Goal: Information Seeking & Learning: Learn about a topic

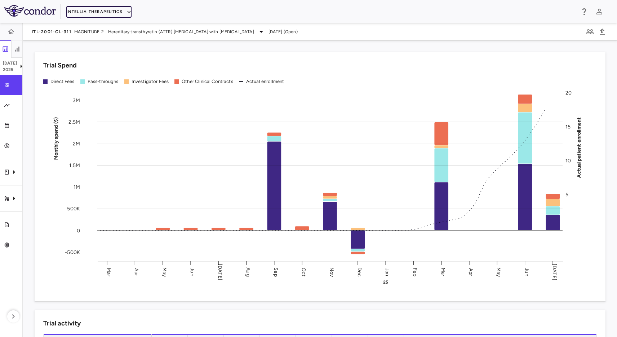
click at [101, 12] on button "Intellia Therapeutics" at bounding box center [98, 12] width 65 height 12
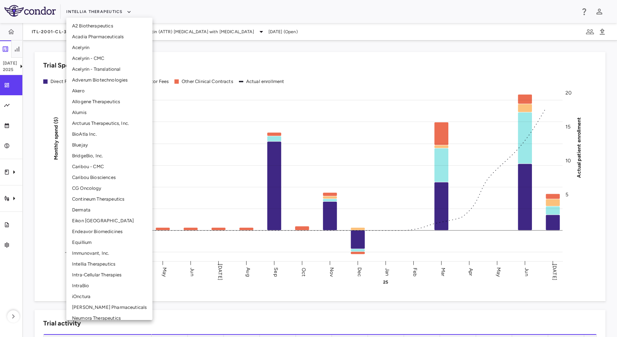
click at [109, 113] on li "Alumis" at bounding box center [109, 112] width 86 height 11
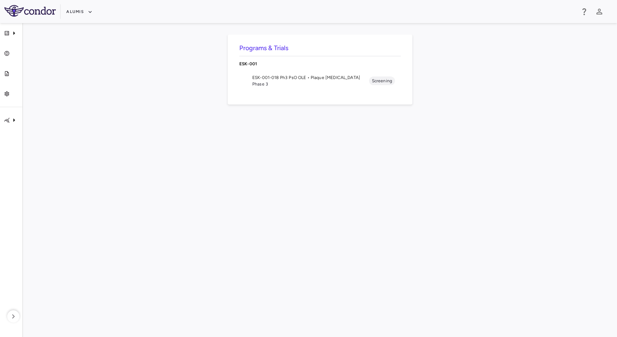
click at [267, 82] on span "Phase 3" at bounding box center [310, 84] width 117 height 6
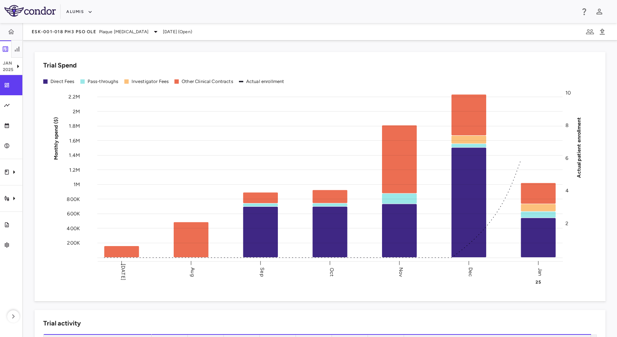
click at [163, 13] on div "Alumis" at bounding box center [320, 12] width 509 height 12
drag, startPoint x: 270, startPoint y: 50, endPoint x: 266, endPoint y: 51, distance: 3.9
click at [270, 50] on div "Trial Spend Direct Fees Pass-throughs Investigator Fees Other Clinical Contract…" at bounding box center [316, 172] width 580 height 258
click at [242, 33] on div "Skip to sidebar Skip to main content Alumis Jan 2025 Trial dashboard Analytics …" at bounding box center [308, 168] width 617 height 337
click at [237, 43] on div "Trial Spend Direct Fees Pass-throughs Investigator Fees Other Clinical Contract…" at bounding box center [320, 188] width 594 height 296
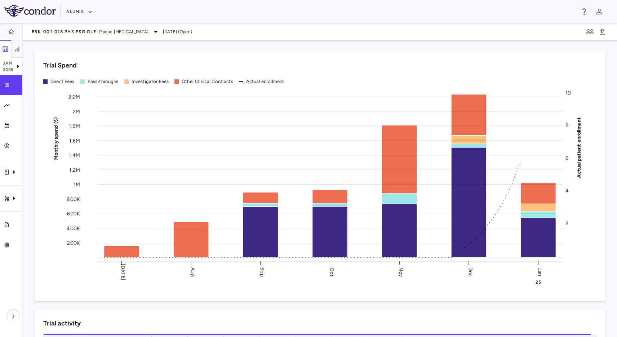
click at [176, 52] on div "Trial Spend Direct Fees Pass-throughs Investigator Fees Other Clinical Contract…" at bounding box center [320, 176] width 571 height 249
click at [14, 71] on div "Jan 2025" at bounding box center [11, 66] width 22 height 17
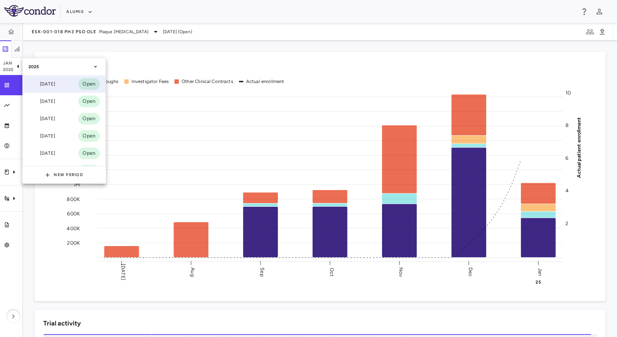
click at [53, 82] on div "Sep 2025" at bounding box center [41, 84] width 27 height 9
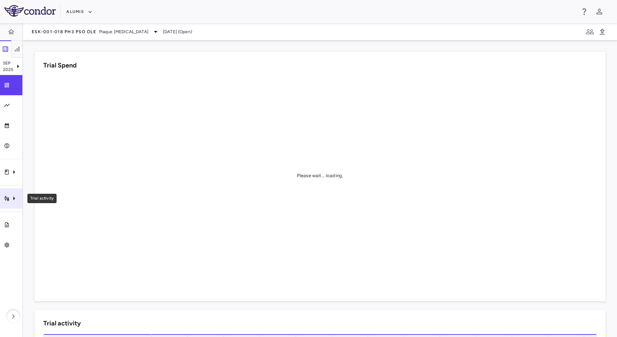
click at [11, 191] on div "Trial activity" at bounding box center [11, 198] width 22 height 20
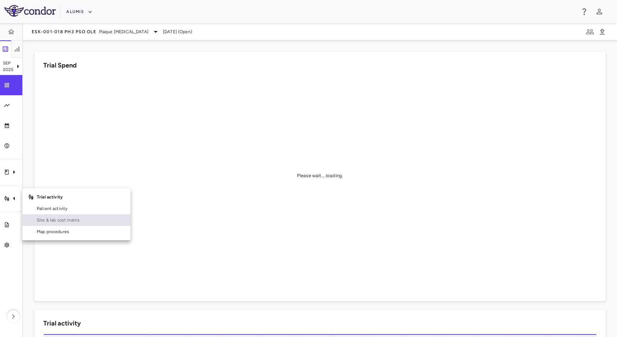
click at [58, 221] on span "Site & lab cost matrix" at bounding box center [81, 220] width 88 height 6
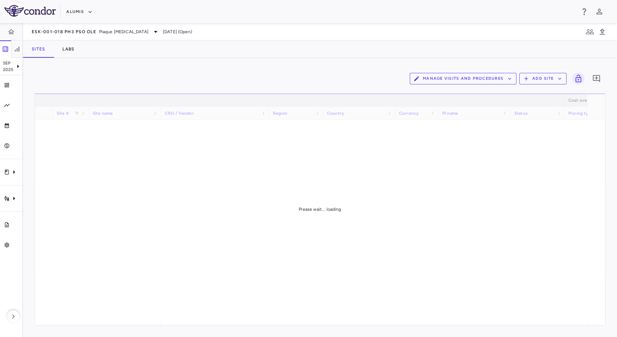
click at [183, 70] on div "Manage Visits and Procedures Add Site 0" at bounding box center [320, 79] width 571 height 18
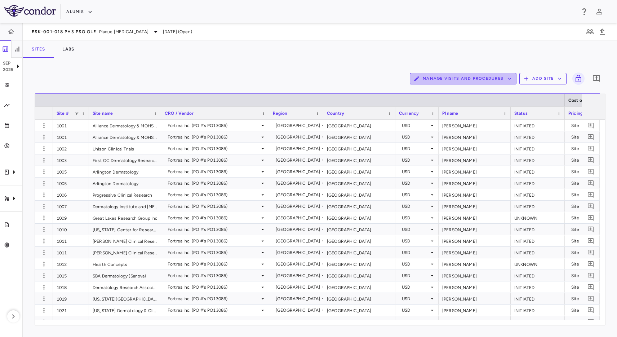
click at [476, 77] on button "Manage Visits and Procedures" at bounding box center [463, 79] width 107 height 12
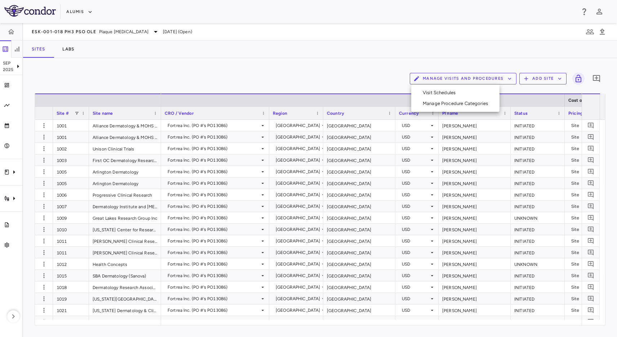
click at [451, 91] on li "Visit Schedules" at bounding box center [455, 92] width 77 height 11
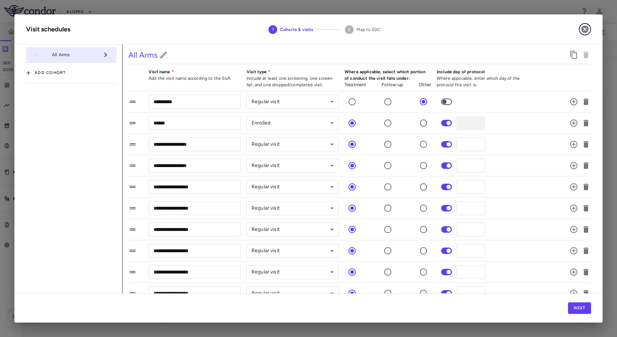
click at [587, 31] on icon "button" at bounding box center [585, 29] width 7 height 7
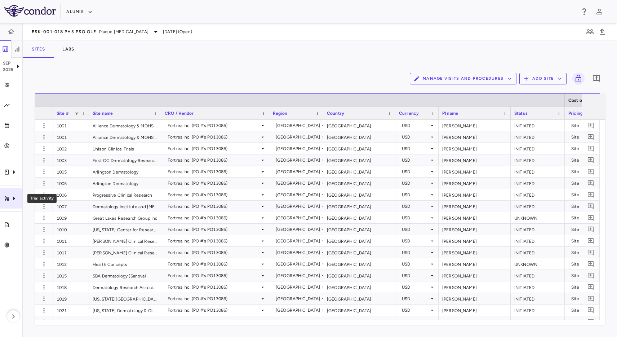
click at [17, 200] on icon "Trial activity" at bounding box center [14, 198] width 9 height 9
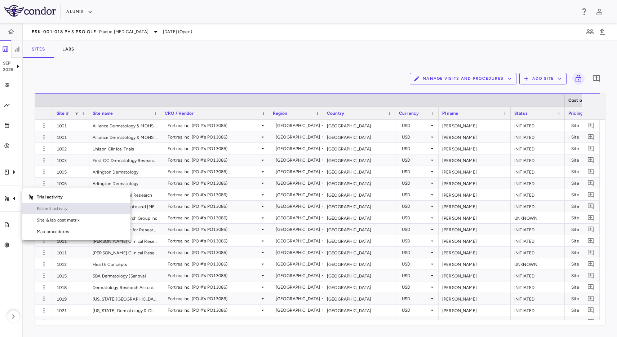
click at [52, 208] on span "Patient activity" at bounding box center [81, 208] width 88 height 6
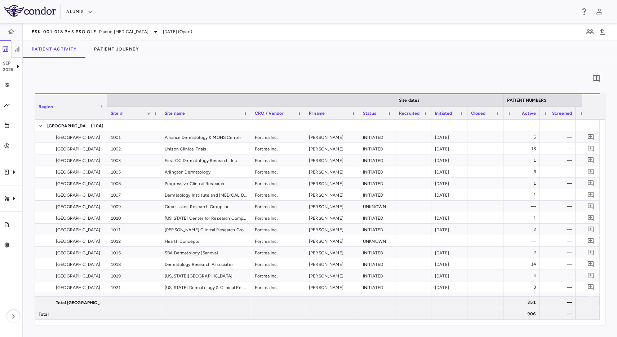
click at [164, 71] on div "0" at bounding box center [320, 79] width 571 height 18
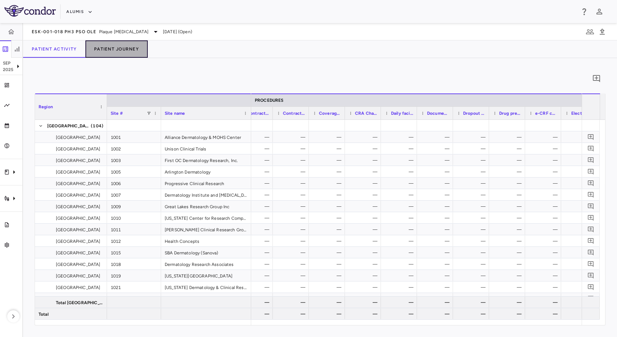
click at [114, 52] on button "Patient Journey" at bounding box center [116, 48] width 62 height 17
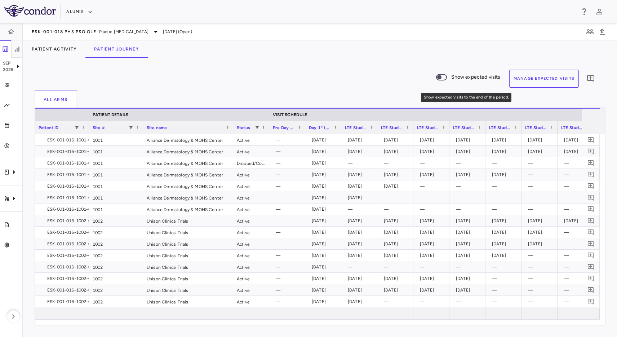
click at [461, 75] on span "Show expected visits" at bounding box center [475, 77] width 49 height 8
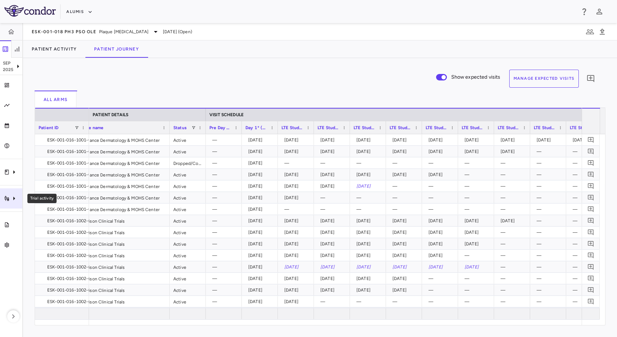
click at [16, 199] on icon "Trial activity" at bounding box center [14, 198] width 9 height 9
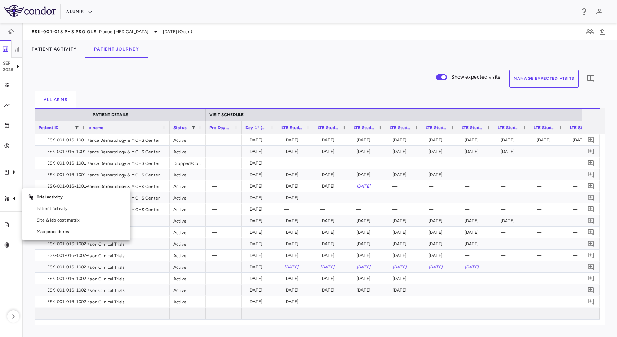
click at [18, 172] on div at bounding box center [308, 168] width 617 height 337
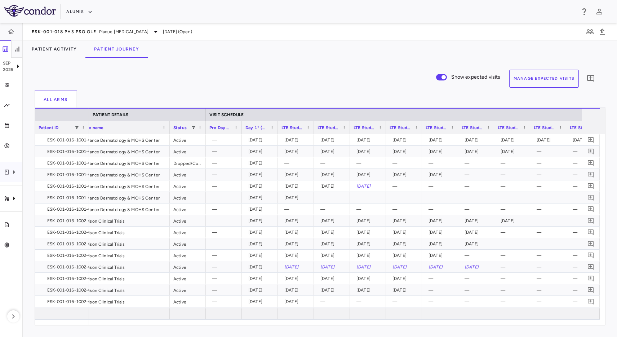
click at [14, 172] on icon "Clinical expenses" at bounding box center [14, 172] width 2 height 4
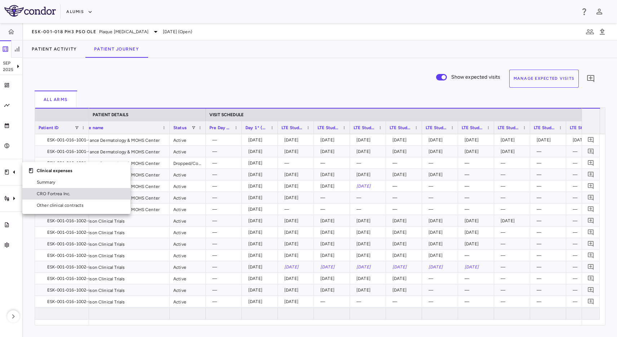
click at [79, 198] on link "CRO Fortrea Inc." at bounding box center [76, 194] width 108 height 12
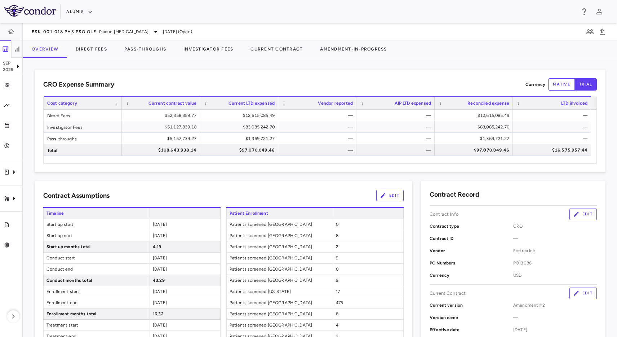
click at [342, 65] on div "CRO Expense Summary Currency native trial Drag here to set row groups Drag here…" at bounding box center [320, 197] width 594 height 279
click at [215, 53] on button "Investigator Fees" at bounding box center [208, 48] width 67 height 17
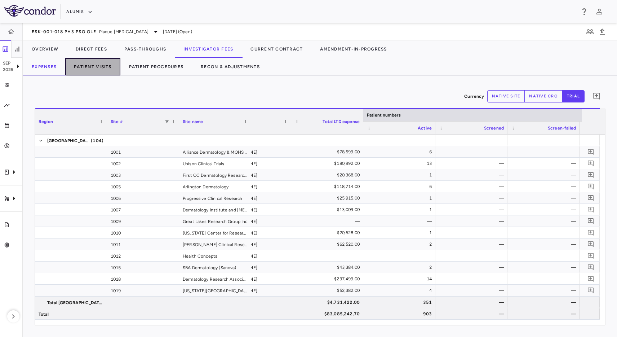
click at [100, 66] on button "Patient Visits" at bounding box center [92, 66] width 55 height 17
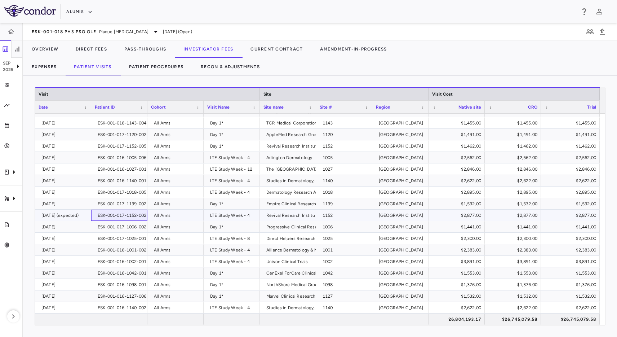
click at [122, 217] on div "ESK-001-017-1152-002" at bounding box center [122, 215] width 49 height 12
click at [236, 216] on div "LTE Study Week - 4" at bounding box center [233, 215] width 46 height 12
click at [302, 218] on div "Revival Research Institute" at bounding box center [292, 215] width 53 height 12
click at [331, 217] on div "1152" at bounding box center [346, 215] width 46 height 12
click at [497, 213] on div "$2,877.00" at bounding box center [514, 215] width 46 height 12
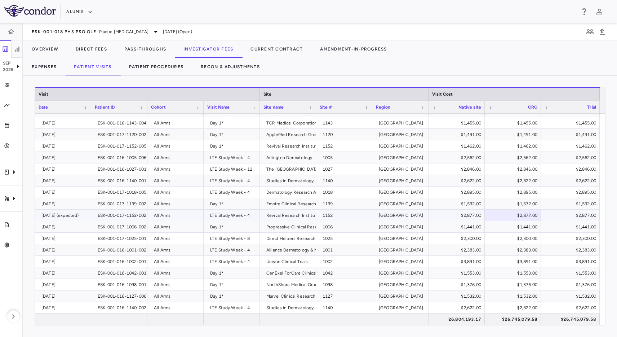
drag, startPoint x: 330, startPoint y: 215, endPoint x: 268, endPoint y: 215, distance: 61.7
click at [308, 215] on div "[DATE] (expected) ESK-001-017-1152-002 All Arms LTE Study Week - 4 Revival Rese…" at bounding box center [317, 215] width 565 height 12
click at [268, 215] on div "Revival Research Institute" at bounding box center [292, 215] width 53 height 12
click at [70, 216] on div "[DATE] (expected)" at bounding box center [64, 215] width 46 height 12
click at [56, 67] on button "Expenses" at bounding box center [44, 66] width 42 height 17
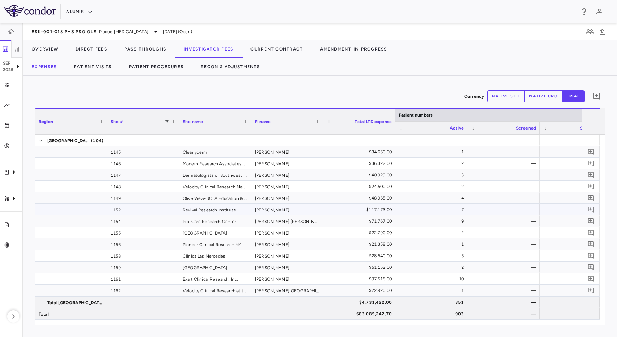
click at [156, 209] on div "1152" at bounding box center [143, 209] width 72 height 11
click at [294, 208] on div "[PERSON_NAME]" at bounding box center [287, 209] width 72 height 11
click at [373, 207] on div "$117,173.00" at bounding box center [361, 210] width 62 height 12
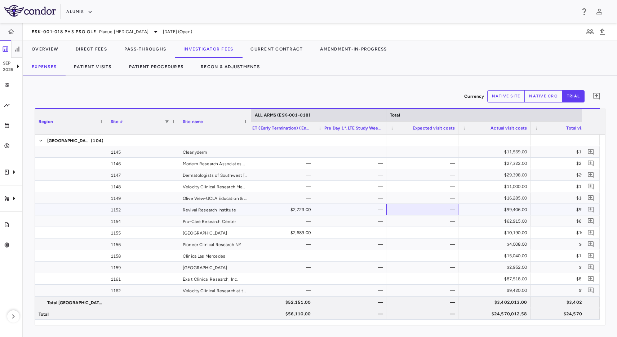
click at [412, 209] on div "—" at bounding box center [424, 210] width 62 height 12
click at [472, 209] on div "$99,406.00" at bounding box center [496, 210] width 62 height 12
click at [399, 208] on div "—" at bounding box center [424, 210] width 62 height 12
click at [14, 198] on icon "Trial activity" at bounding box center [14, 198] width 2 height 4
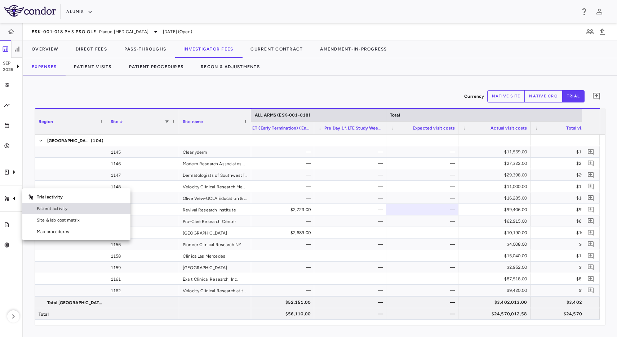
click at [60, 209] on span "Patient activity" at bounding box center [81, 208] width 88 height 6
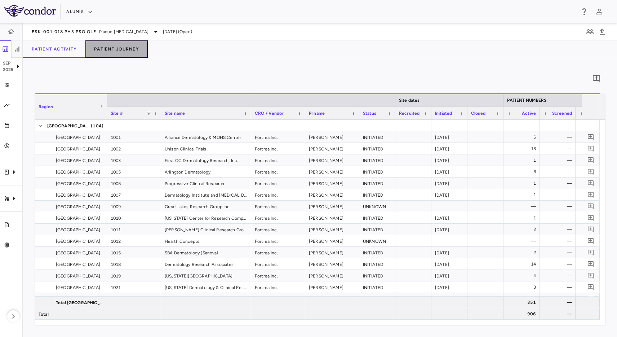
click at [131, 56] on button "Patient Journey" at bounding box center [116, 48] width 62 height 17
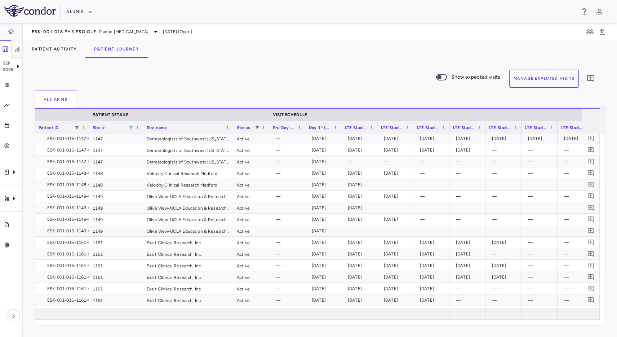
click at [131, 127] on span at bounding box center [131, 127] width 4 height 4
type input "****"
click at [155, 141] on input "****" at bounding box center [163, 140] width 63 height 9
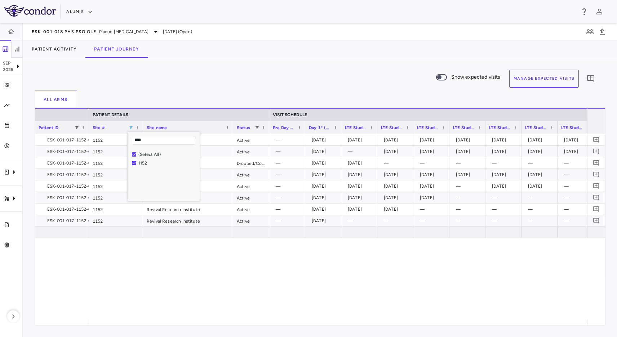
click at [206, 71] on div "Show expected visits Manage Expected Visits 0" at bounding box center [317, 80] width 565 height 21
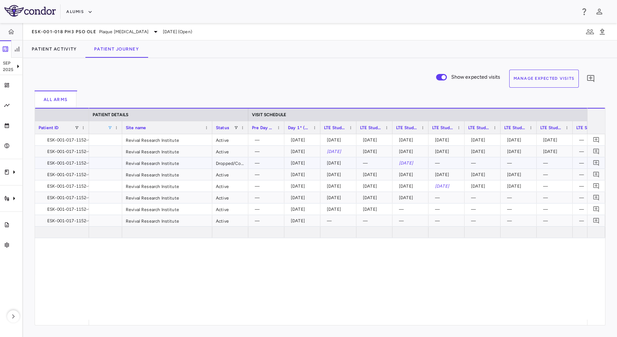
click at [377, 159] on div "—" at bounding box center [376, 163] width 26 height 12
click at [425, 164] on div "[DATE]" at bounding box center [411, 162] width 36 height 11
click at [225, 165] on div "Dropped/Complete" at bounding box center [230, 162] width 36 height 11
click at [348, 167] on div "[DATE]" at bounding box center [340, 163] width 26 height 12
click at [398, 165] on div "[DATE]" at bounding box center [410, 163] width 29 height 10
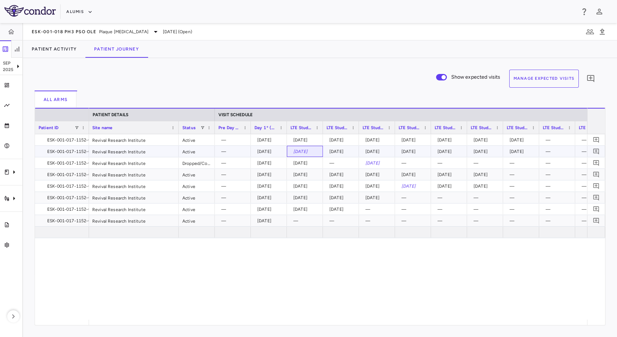
click at [307, 149] on div "[DATE]" at bounding box center [306, 152] width 26 height 12
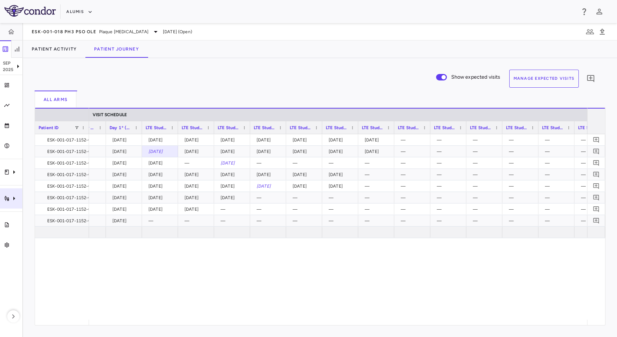
click at [10, 202] on icon "Trial activity" at bounding box center [14, 198] width 9 height 9
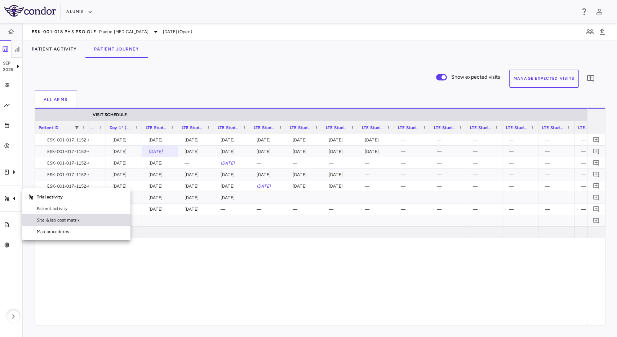
click at [36, 220] on div "Site & lab cost matrix" at bounding box center [79, 220] width 89 height 6
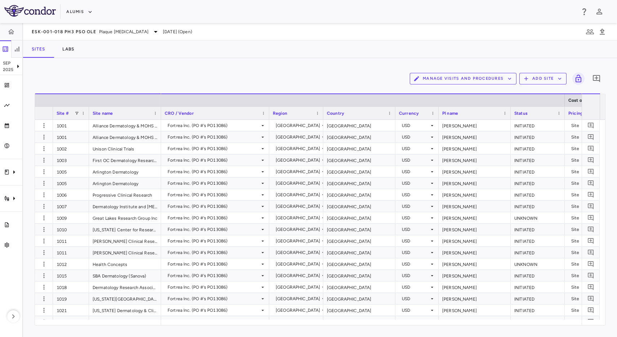
click at [76, 114] on span at bounding box center [77, 113] width 4 height 4
type input "****"
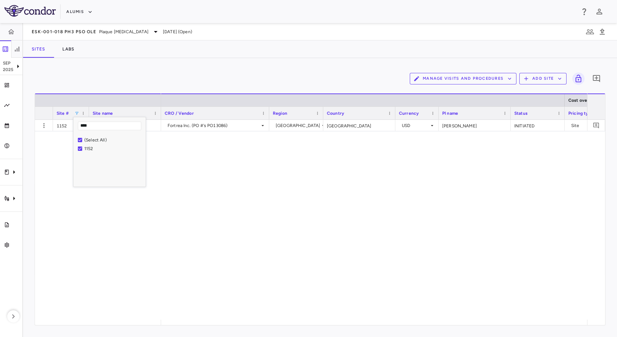
click at [349, 138] on div "Fortrea Inc. (PO #'s PO13086) [GEOGRAPHIC_DATA] [GEOGRAPHIC_DATA] USD [PERSON_N…" at bounding box center [374, 220] width 426 height 200
click at [326, 164] on div "Fortrea Inc. (PO #'s PO13086) [GEOGRAPHIC_DATA] [GEOGRAPHIC_DATA] USD [PERSON_N…" at bounding box center [374, 220] width 426 height 200
click at [212, 79] on div "Manage Visits and Procedures Add Site 0" at bounding box center [320, 79] width 571 height 18
click at [150, 158] on div "1152 Revival Research Institute Fortrea Inc. (PO #'s PO13086) [GEOGRAPHIC_DATA]…" at bounding box center [320, 220] width 570 height 200
drag, startPoint x: 141, startPoint y: 190, endPoint x: 41, endPoint y: 194, distance: 99.9
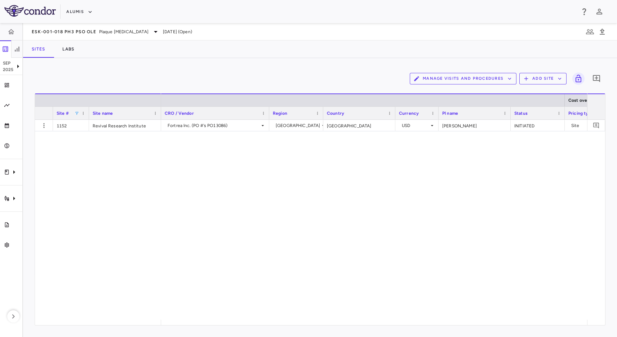
click at [132, 191] on div "1152 Revival Research Institute Fortrea Inc. (PO #'s PO13086) [GEOGRAPHIC_DATA]…" at bounding box center [320, 220] width 570 height 200
click at [20, 197] on div "Trial activity" at bounding box center [11, 198] width 22 height 20
drag, startPoint x: 166, startPoint y: 186, endPoint x: 107, endPoint y: 191, distance: 59.3
click at [165, 186] on div at bounding box center [308, 168] width 617 height 337
click at [242, 70] on div "Manage Visits and Procedures Add Site 0" at bounding box center [320, 79] width 571 height 18
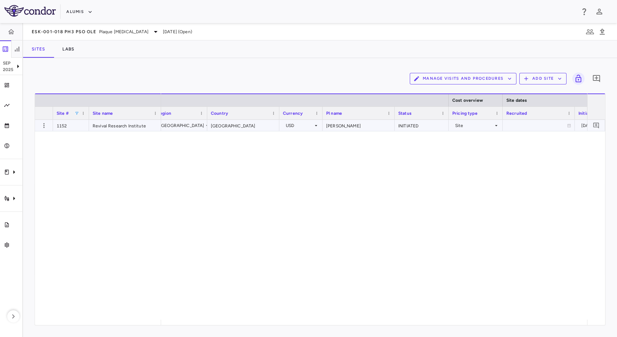
scroll to position [0, 324]
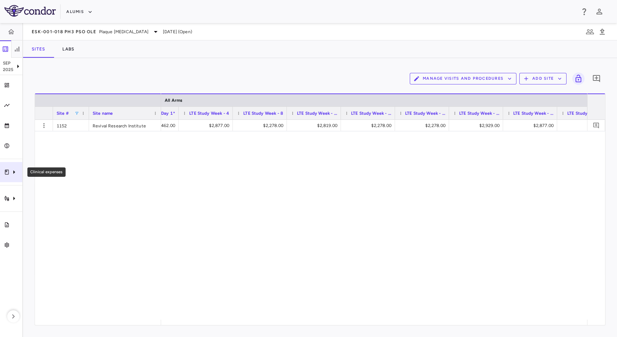
click at [16, 165] on div "Clinical expenses" at bounding box center [11, 172] width 22 height 20
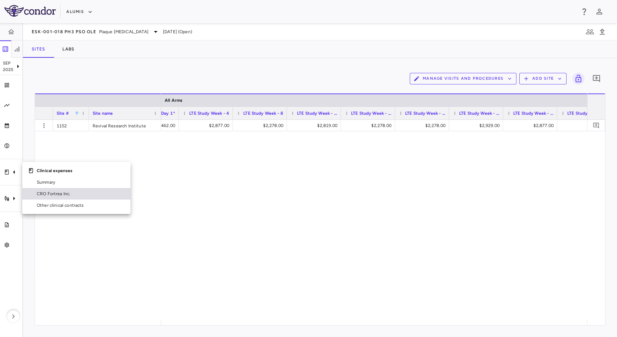
click at [71, 191] on span "CRO Fortrea Inc." at bounding box center [81, 193] width 88 height 6
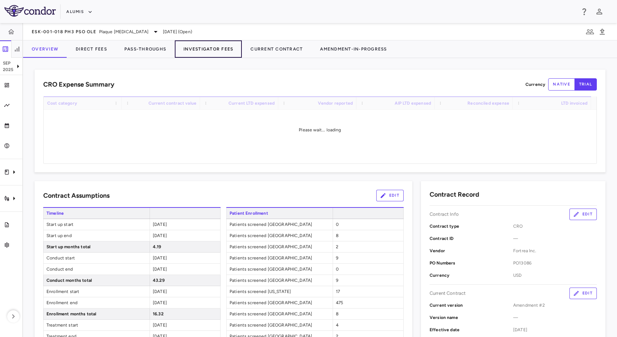
click at [225, 50] on button "Investigator Fees" at bounding box center [208, 48] width 67 height 17
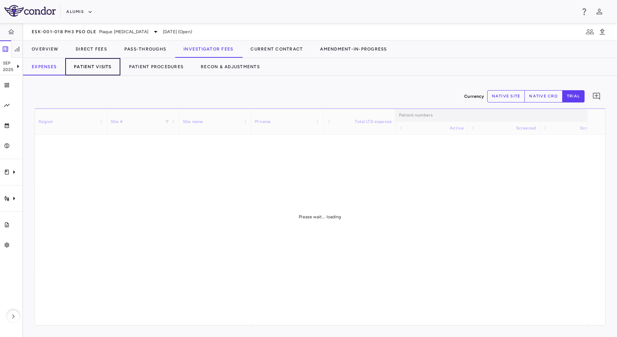
click at [83, 68] on button "Patient Visits" at bounding box center [92, 66] width 55 height 17
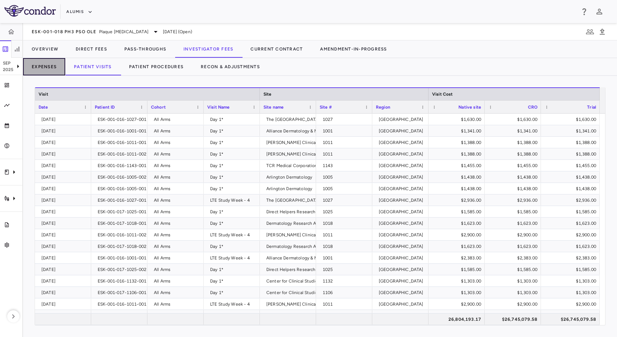
drag, startPoint x: 51, startPoint y: 67, endPoint x: 63, endPoint y: 65, distance: 12.1
click at [52, 65] on button "Expenses" at bounding box center [44, 66] width 42 height 17
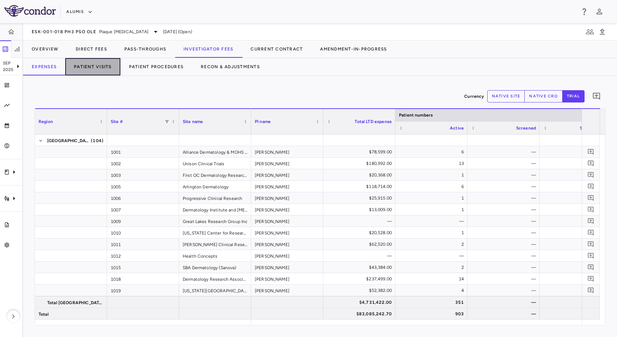
click at [112, 69] on button "Patient Visits" at bounding box center [92, 66] width 55 height 17
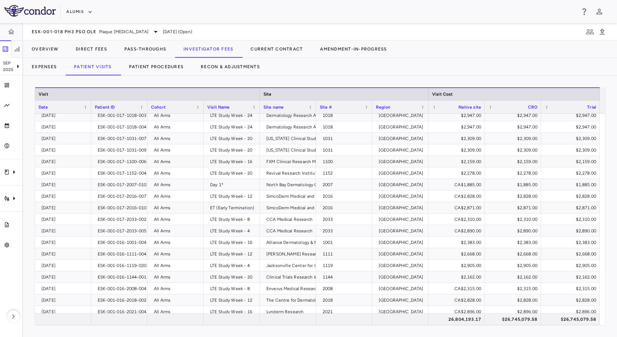
click at [86, 104] on div "Date" at bounding box center [63, 107] width 49 height 13
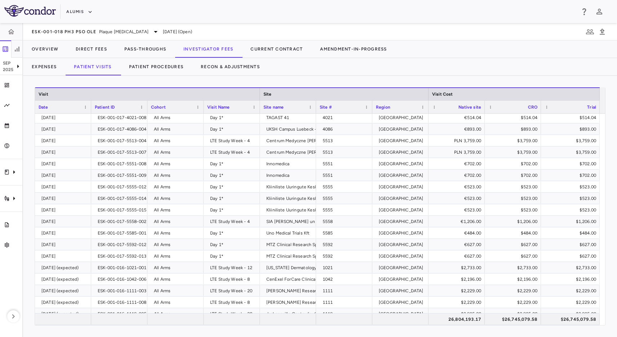
click at [452, 52] on div at bounding box center [507, 49] width 222 height 18
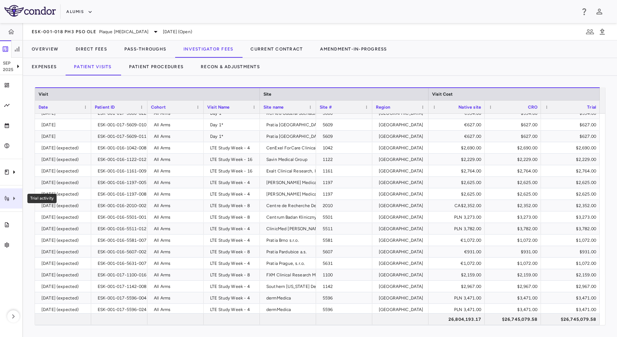
click at [10, 203] on div "Trial activity" at bounding box center [11, 198] width 22 height 20
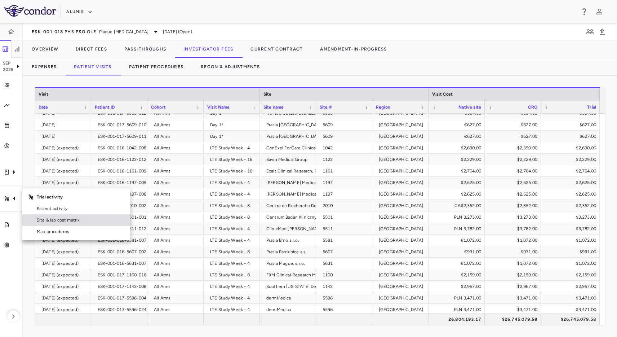
click at [58, 217] on span "Site & lab cost matrix" at bounding box center [81, 220] width 88 height 6
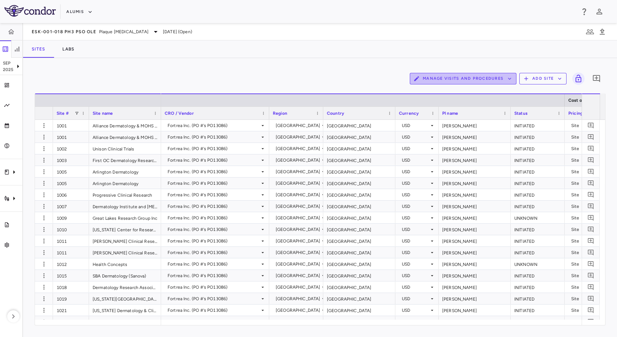
click at [485, 74] on button "Manage Visits and Procedures" at bounding box center [463, 79] width 107 height 12
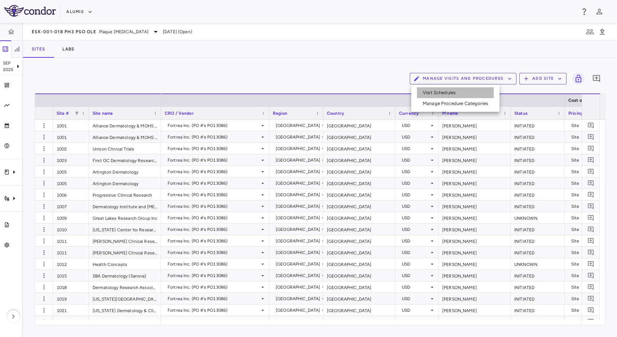
click at [458, 93] on li "Visit Schedules" at bounding box center [455, 92] width 77 height 11
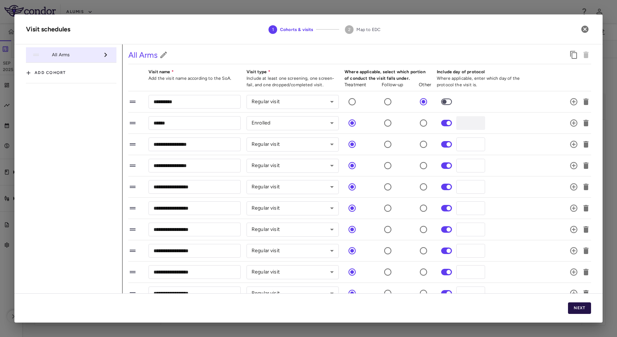
click at [585, 309] on button "Next" at bounding box center [579, 308] width 23 height 12
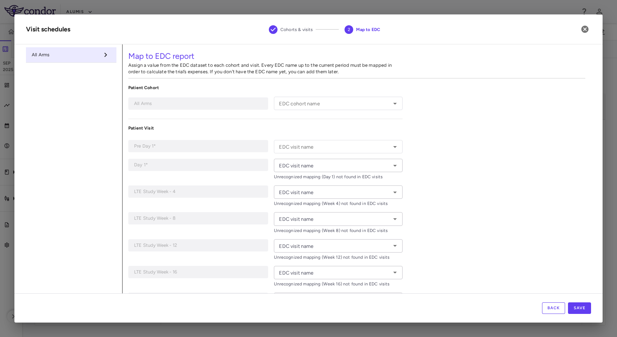
type input "**********"
type input "*****"
type input "******"
type input "*******"
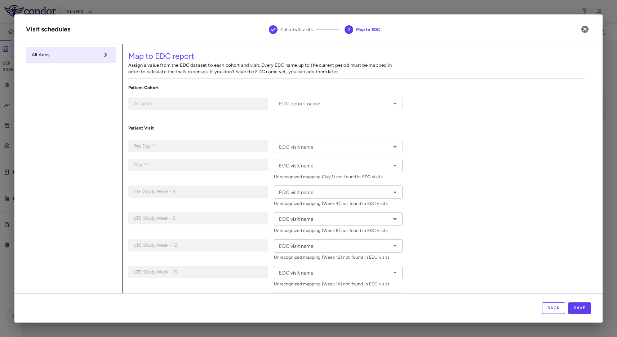
type input "*******"
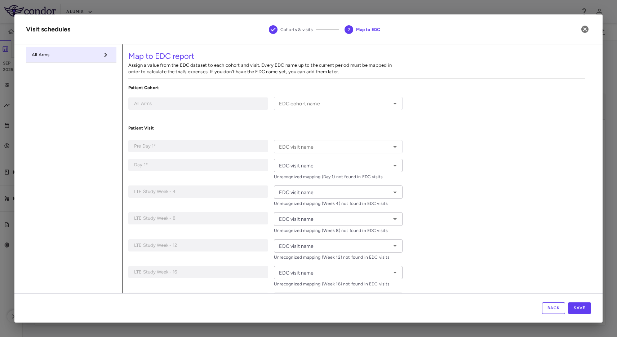
type input "*******"
type input "**********"
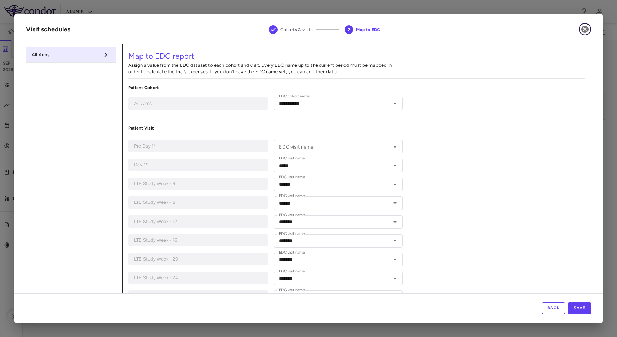
click at [589, 30] on button "button" at bounding box center [585, 29] width 12 height 12
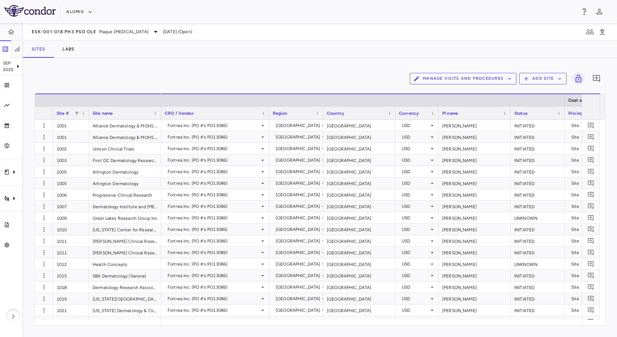
drag, startPoint x: 222, startPoint y: 30, endPoint x: 228, endPoint y: 36, distance: 9.0
click at [222, 30] on div "ESK-001-018 Ph3 PsO OLE Plaque [MEDICAL_DATA] [DATE] (Open)" at bounding box center [320, 31] width 594 height 17
click at [178, 39] on div "ESK-001-018 Ph3 PsO OLE Plaque [MEDICAL_DATA] [DATE] (Open)" at bounding box center [320, 31] width 594 height 17
click at [14, 172] on icon "Clinical expenses" at bounding box center [14, 172] width 2 height 4
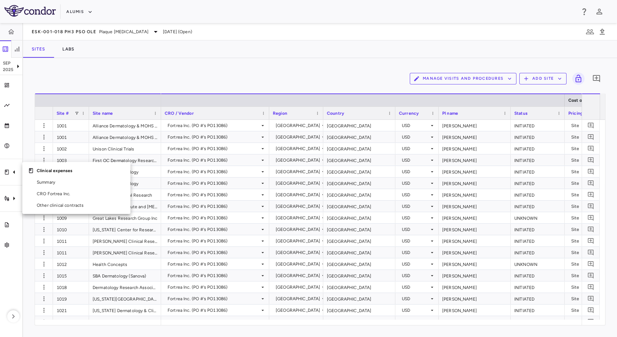
click at [110, 72] on div at bounding box center [308, 168] width 617 height 337
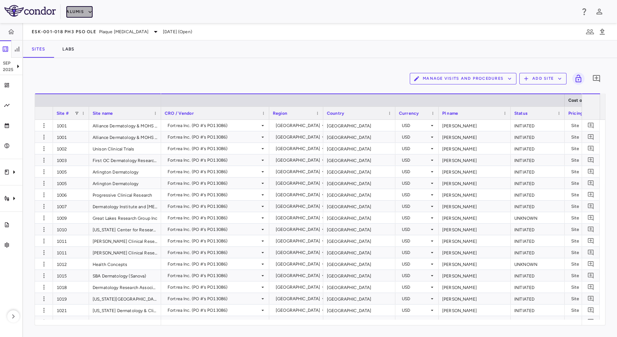
click at [71, 10] on button "Alumis" at bounding box center [79, 12] width 26 height 12
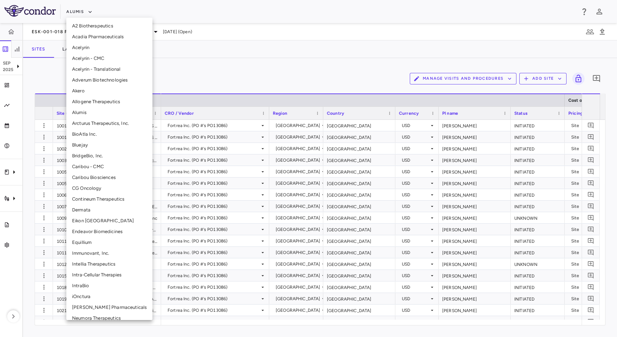
click at [268, 59] on div at bounding box center [308, 168] width 617 height 337
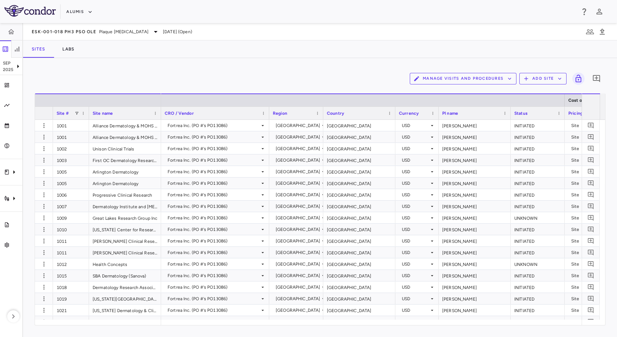
click at [264, 62] on div "Manage Visits and Procedures Add Site 0 Drag here to set row groups Drag here t…" at bounding box center [320, 197] width 594 height 279
click at [230, 46] on div "Sites Labs" at bounding box center [320, 48] width 594 height 17
click at [75, 31] on span "ESK-001-018 Ph3 PsO OLE" at bounding box center [64, 32] width 65 height 6
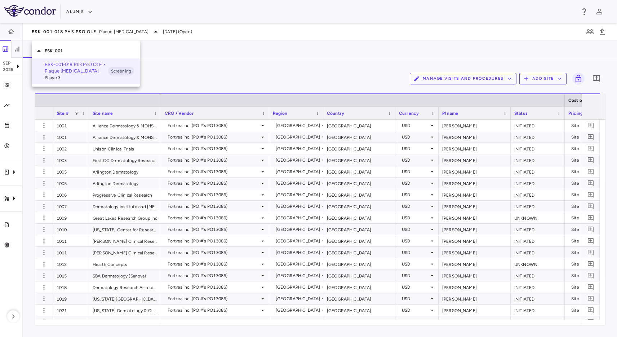
click at [235, 54] on div at bounding box center [308, 168] width 617 height 337
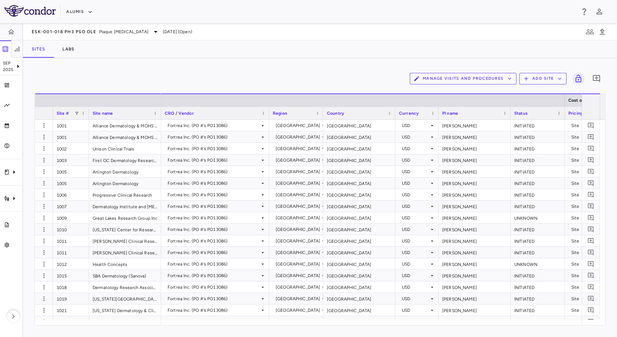
click at [145, 58] on div "Manage Visits and Procedures Add Site 0 Drag here to set row groups Drag here t…" at bounding box center [320, 197] width 594 height 279
click at [18, 205] on div "Trial activity" at bounding box center [11, 198] width 22 height 20
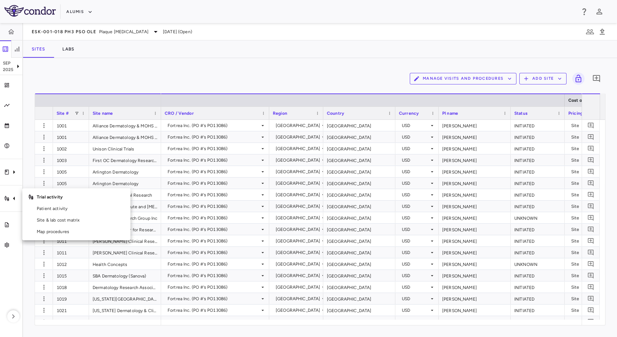
click at [14, 231] on div at bounding box center [308, 168] width 617 height 337
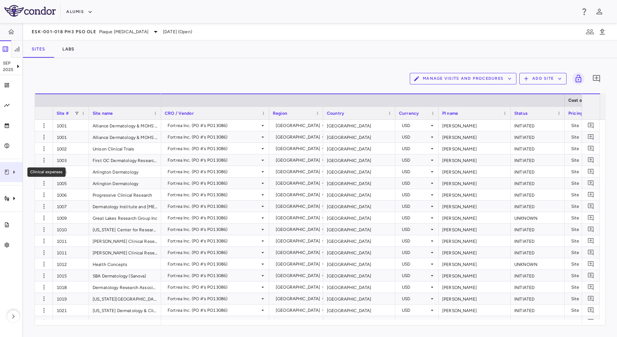
click at [10, 176] on icon "Clinical expenses" at bounding box center [14, 172] width 9 height 9
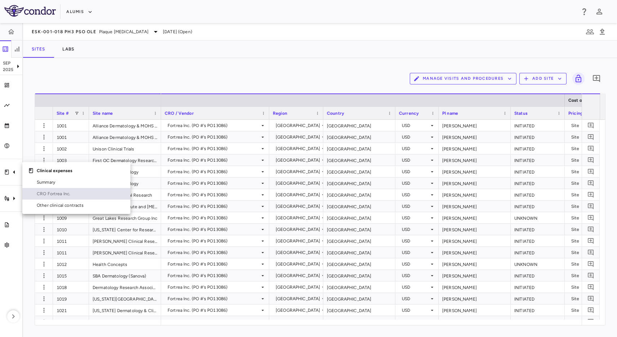
click at [40, 194] on span "CRO Fortrea Inc." at bounding box center [81, 193] width 88 height 6
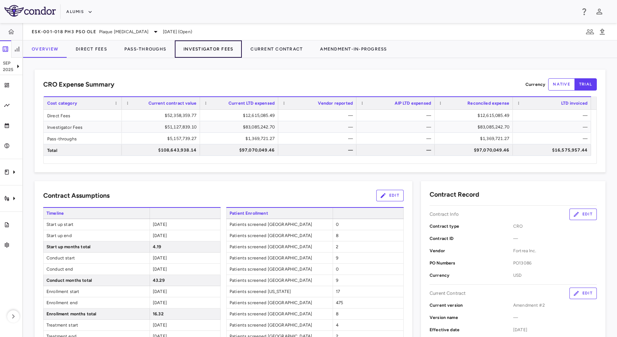
click at [206, 50] on button "Investigator Fees" at bounding box center [208, 48] width 67 height 17
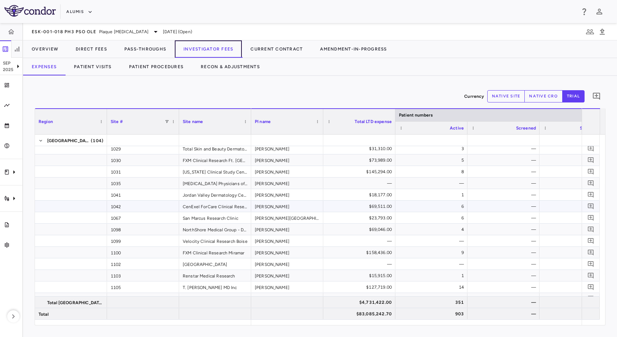
scroll to position [266, 0]
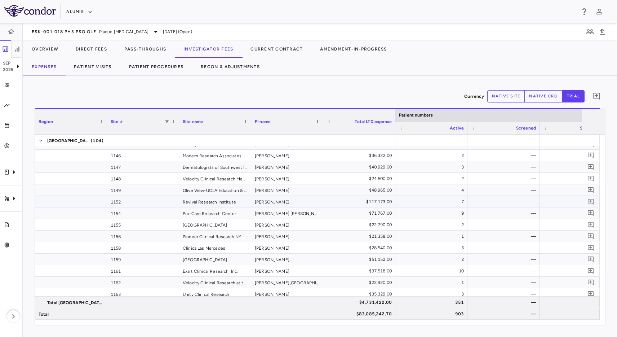
click at [241, 206] on div "Revival Research Institute" at bounding box center [215, 201] width 72 height 11
click at [304, 207] on div "[PERSON_NAME]" at bounding box center [287, 201] width 72 height 11
click at [359, 204] on div "$117,173.00" at bounding box center [361, 202] width 62 height 12
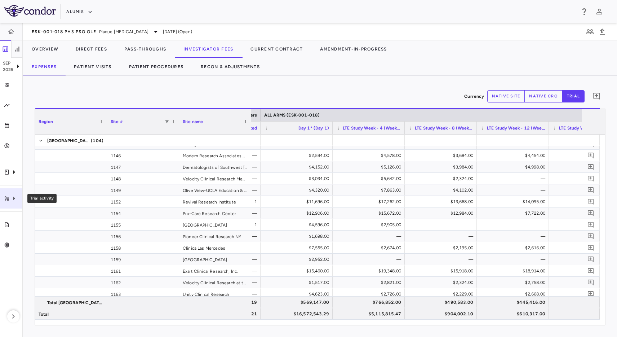
click at [15, 197] on icon "Trial activity" at bounding box center [14, 198] width 9 height 9
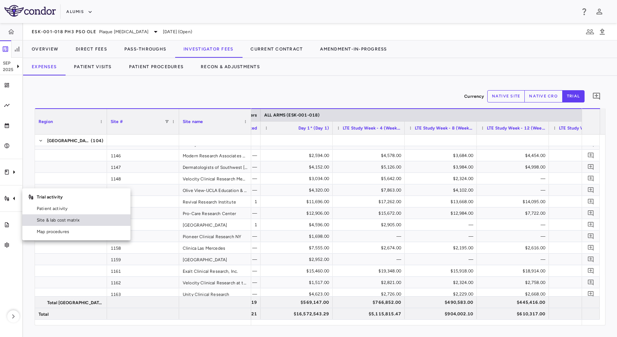
click at [56, 218] on span "Site & lab cost matrix" at bounding box center [81, 220] width 88 height 6
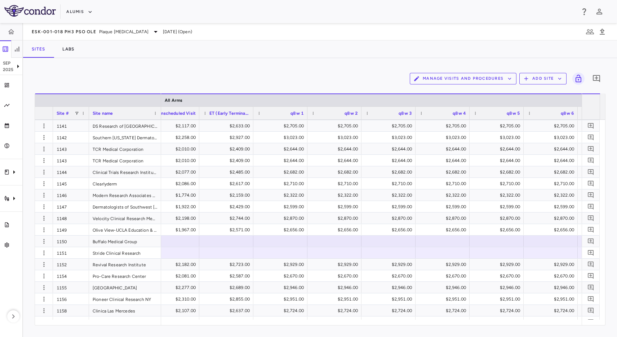
click at [277, 46] on div "Sites Labs" at bounding box center [320, 48] width 594 height 17
click at [267, 61] on div "Manage Visits and Procedures Add Site 0 Drag here to set row groups Drag here t…" at bounding box center [320, 197] width 594 height 279
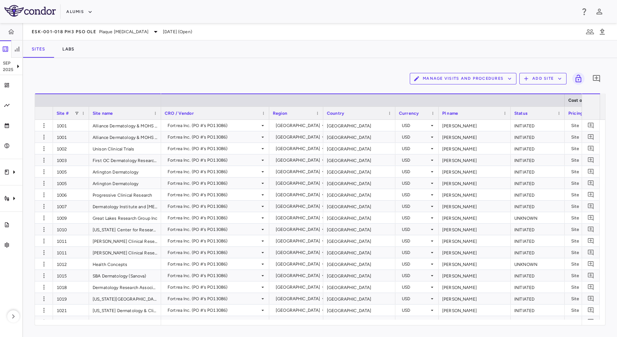
click at [275, 69] on div "Manage Visits and Procedures Add Site 0 Drag here to set row groups Drag here t…" at bounding box center [320, 197] width 594 height 279
click at [359, 32] on div "ESK-001-018 Ph3 PsO OLE Plaque [MEDICAL_DATA] [DATE] (Open)" at bounding box center [320, 31] width 594 height 17
click at [255, 35] on div "ESK-001-018 Ph3 PsO OLE Plaque [MEDICAL_DATA] [DATE] (Open)" at bounding box center [320, 31] width 594 height 17
click at [280, 77] on div "Manage Visits and Procedures Add Site 0" at bounding box center [320, 79] width 571 height 18
click at [14, 202] on icon "Trial activity" at bounding box center [14, 198] width 9 height 9
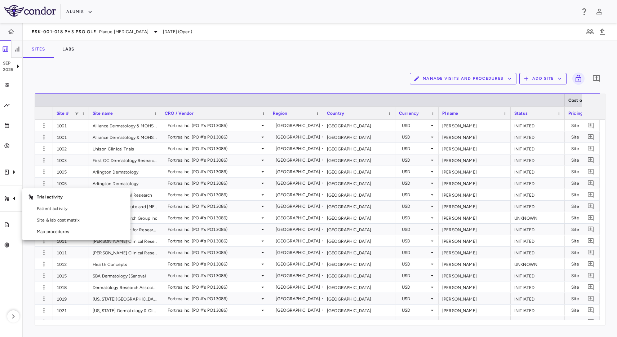
click at [290, 48] on div at bounding box center [308, 168] width 617 height 337
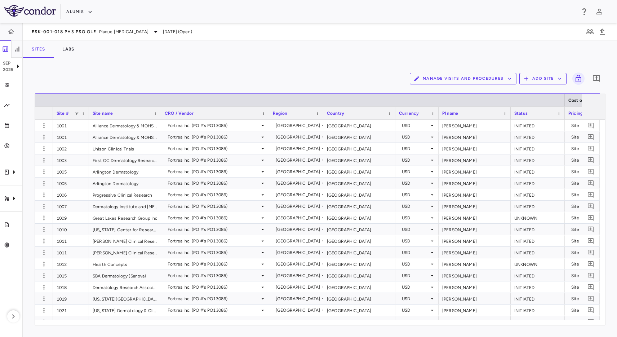
click at [297, 35] on div "ESK-001-018 Ph3 PsO OLE Plaque [MEDICAL_DATA] [DATE] (Open)" at bounding box center [320, 31] width 594 height 17
click at [282, 54] on div "Sites Labs" at bounding box center [320, 48] width 594 height 17
click at [286, 49] on div "Sites Labs" at bounding box center [320, 48] width 594 height 17
click at [317, 76] on div "Manage Visits and Procedures Add Site 0" at bounding box center [320, 79] width 571 height 18
click at [264, 57] on div "Sites Labs" at bounding box center [320, 48] width 594 height 17
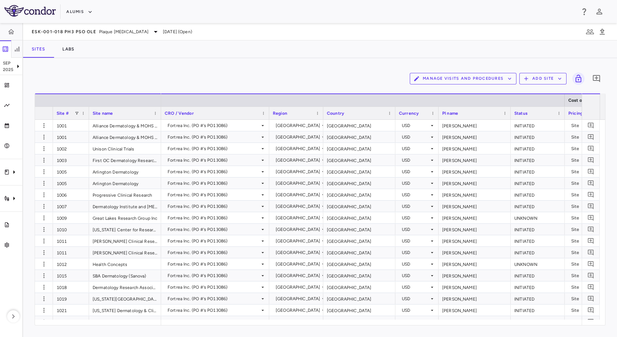
click at [497, 80] on button "Manage Visits and Procedures" at bounding box center [463, 79] width 107 height 12
click at [461, 91] on li "Visit Schedules" at bounding box center [455, 92] width 77 height 11
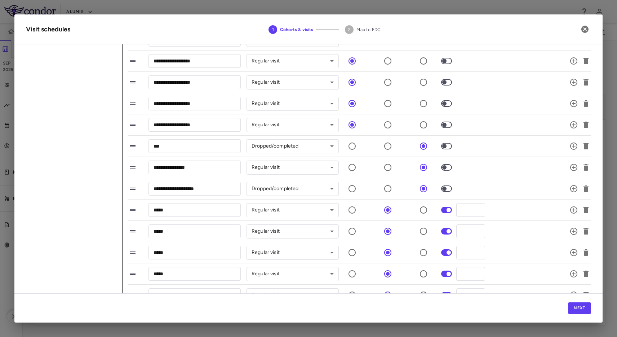
scroll to position [301, 0]
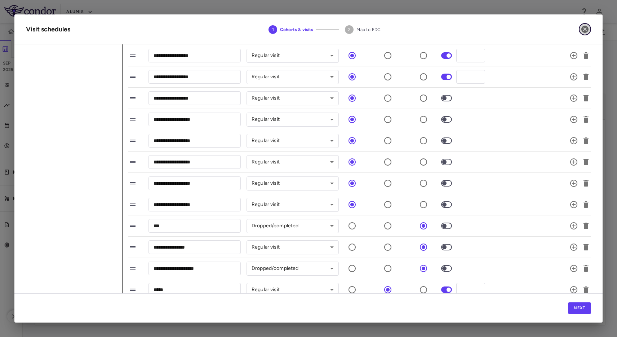
click at [586, 32] on icon "button" at bounding box center [585, 29] width 7 height 7
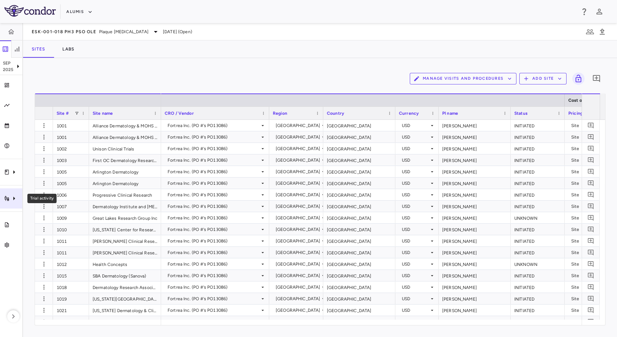
click at [6, 194] on div "Trial activity" at bounding box center [11, 198] width 22 height 20
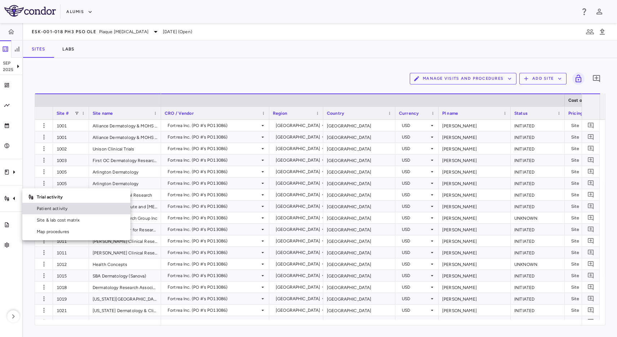
click at [82, 212] on link "Patient activity" at bounding box center [76, 209] width 108 height 12
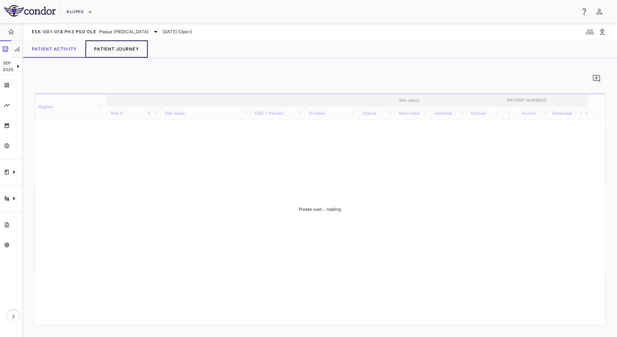
click at [121, 49] on button "Patient Journey" at bounding box center [116, 48] width 62 height 17
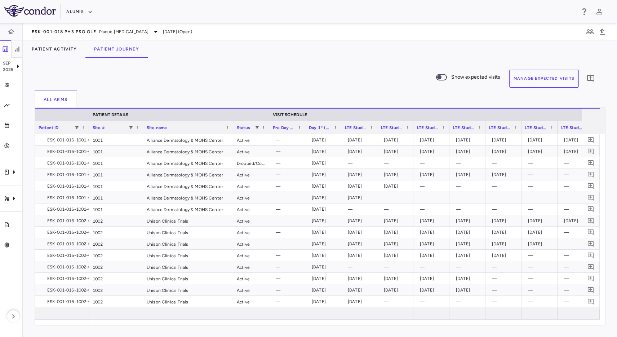
click at [238, 93] on div "All Arms" at bounding box center [320, 98] width 571 height 17
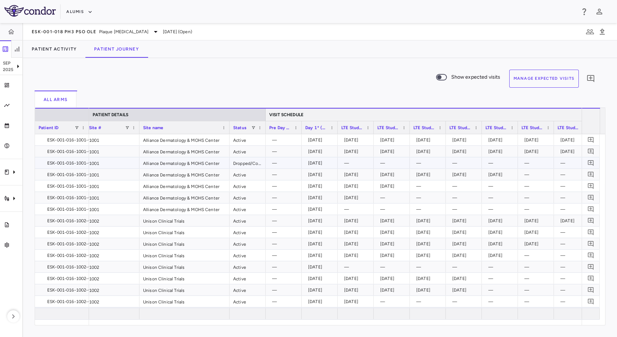
scroll to position [0, 14]
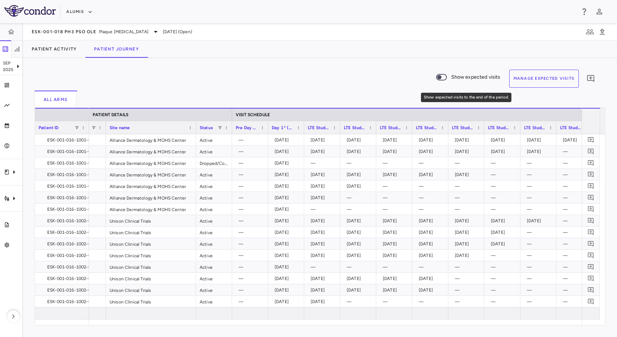
click at [450, 74] on span "Show expected visits to the end of the period." at bounding box center [441, 77] width 19 height 15
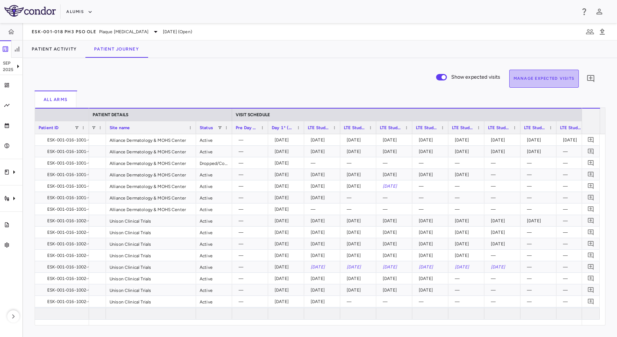
click at [553, 75] on button "Manage Expected Visits" at bounding box center [544, 79] width 70 height 18
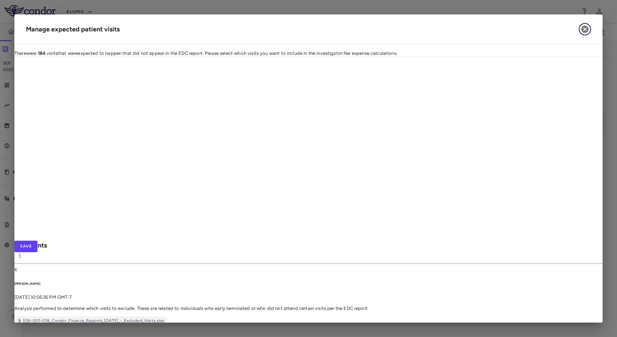
click at [584, 28] on icon "button" at bounding box center [585, 29] width 9 height 9
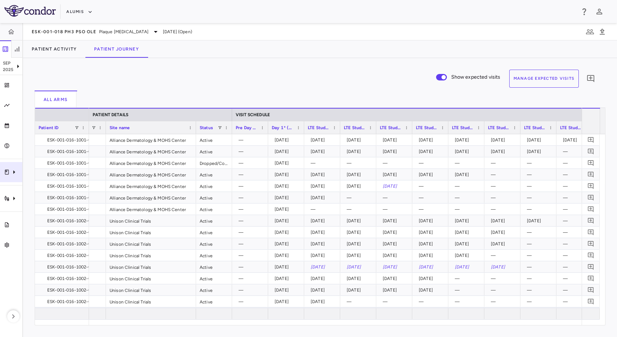
click at [13, 179] on div "Clinical expenses" at bounding box center [11, 172] width 22 height 20
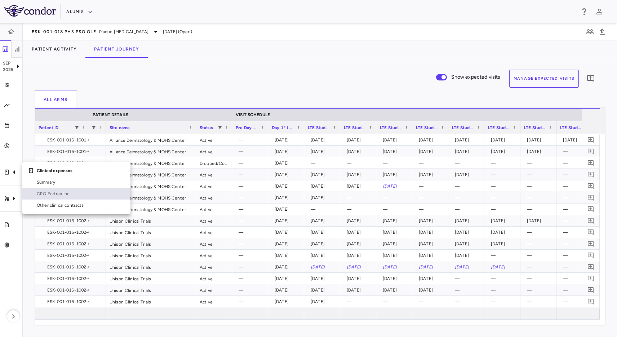
click at [41, 194] on span "CRO Fortrea Inc." at bounding box center [81, 193] width 88 height 6
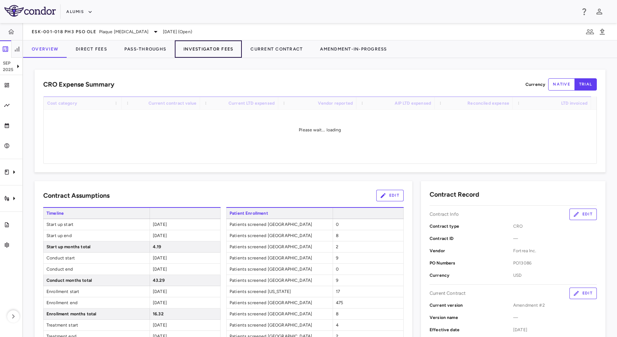
click at [221, 47] on button "Investigator Fees" at bounding box center [208, 48] width 67 height 17
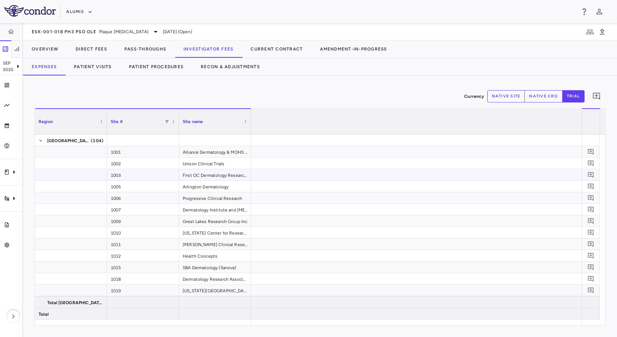
scroll to position [0, 1310]
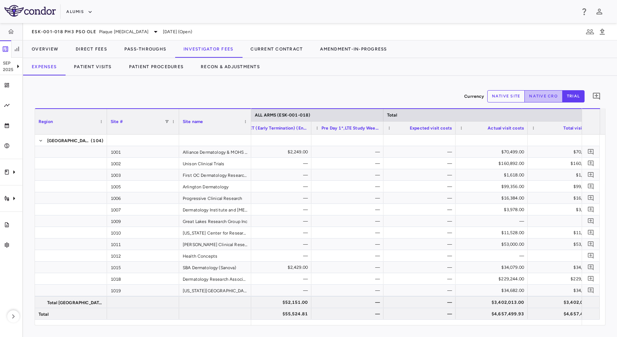
click at [535, 100] on button "native cro" at bounding box center [544, 96] width 38 height 12
click at [504, 94] on button "native site" at bounding box center [506, 96] width 38 height 12
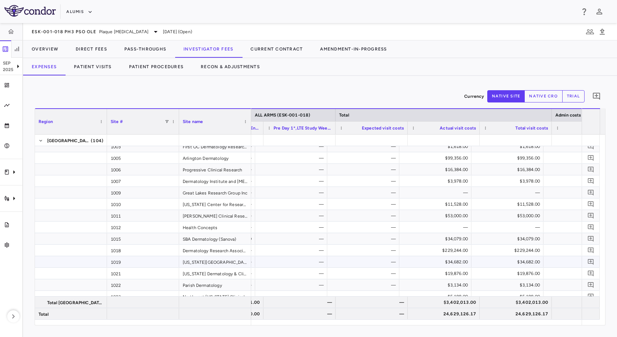
scroll to position [0, 0]
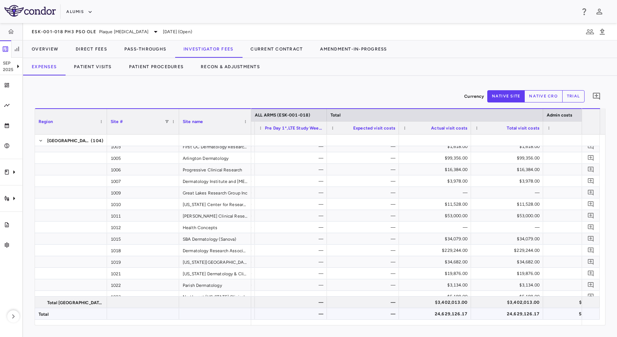
click at [507, 315] on div "24,629,126.17" at bounding box center [509, 314] width 62 height 12
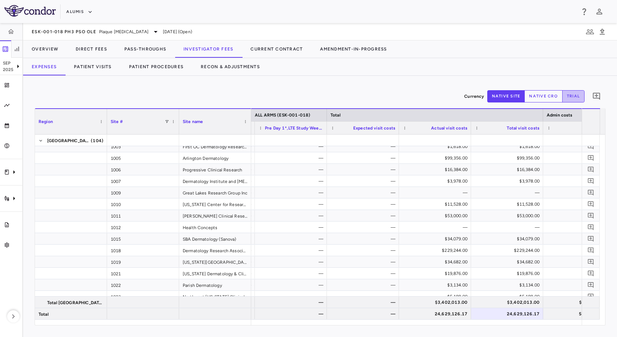
click at [575, 96] on button "trial" at bounding box center [573, 96] width 22 height 12
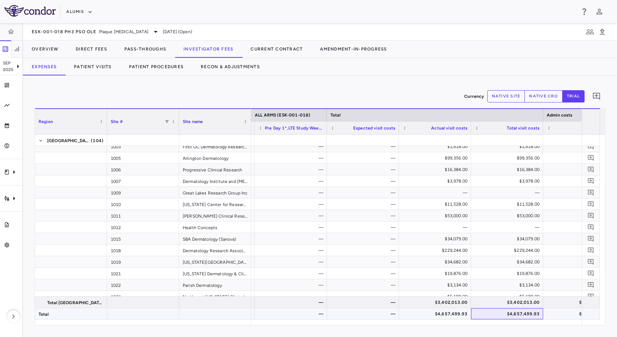
click at [525, 314] on div "$4,657,499.93" at bounding box center [509, 314] width 62 height 12
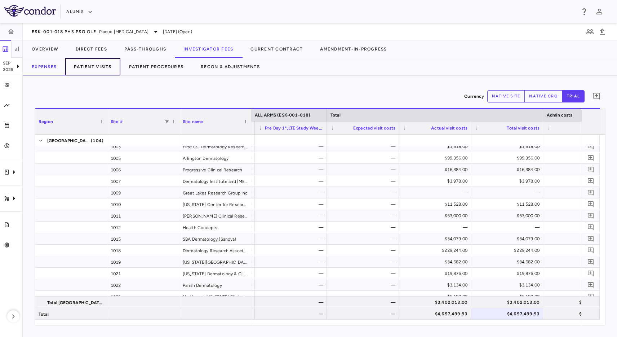
click at [101, 66] on button "Patient Visits" at bounding box center [92, 66] width 55 height 17
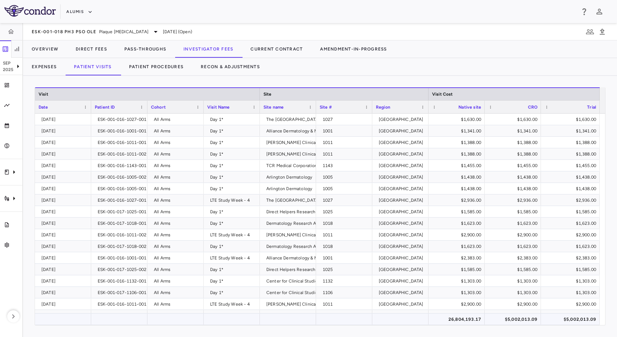
click at [583, 317] on div "$5,002,013.09" at bounding box center [572, 319] width 49 height 12
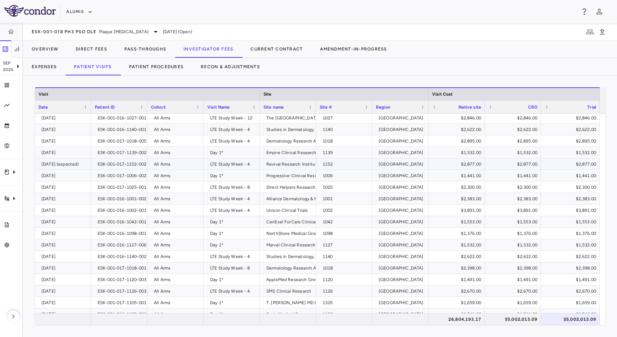
click at [80, 167] on div "[DATE] (expected)" at bounding box center [64, 164] width 46 height 12
click at [486, 45] on div at bounding box center [507, 49] width 222 height 18
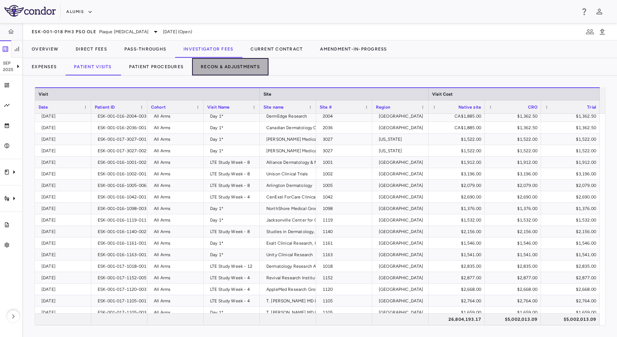
click at [215, 67] on button "Recon & Adjustments" at bounding box center [230, 66] width 76 height 17
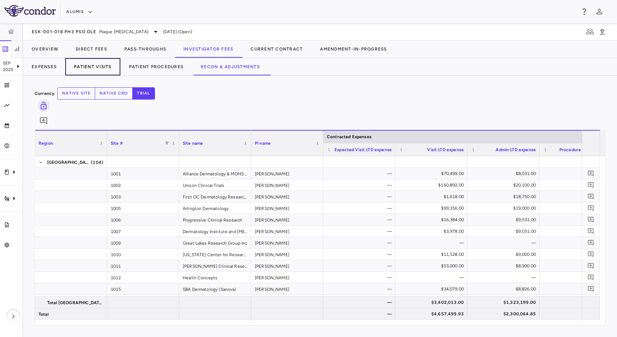
drag, startPoint x: 90, startPoint y: 64, endPoint x: 100, endPoint y: 65, distance: 9.4
click at [90, 64] on button "Patient Visits" at bounding box center [92, 66] width 55 height 17
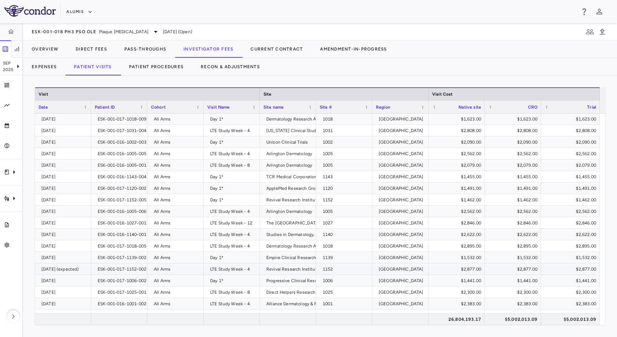
click at [73, 271] on div "[DATE] (expected)" at bounding box center [64, 269] width 46 height 12
click at [119, 271] on div "ESK-001-017-1152-002" at bounding box center [122, 269] width 49 height 12
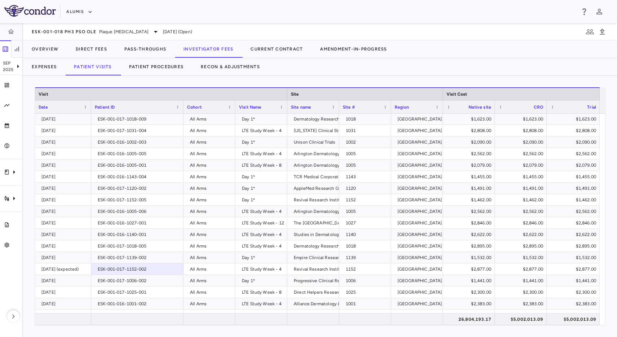
drag, startPoint x: 146, startPoint y: 105, endPoint x: 170, endPoint y: 109, distance: 24.1
click at [182, 109] on div at bounding box center [183, 107] width 3 height 13
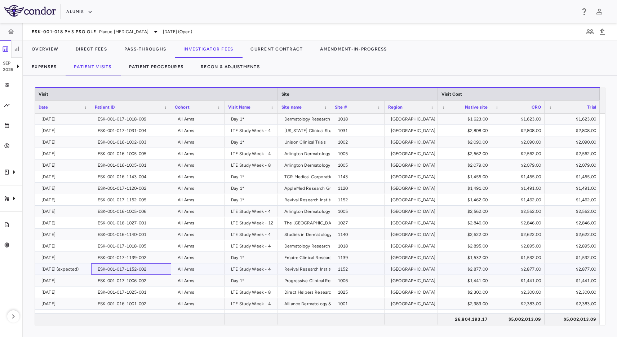
click at [144, 272] on div "ESK-001-017-1152-002" at bounding box center [133, 269] width 70 height 12
click at [17, 203] on div "Trial activity" at bounding box center [11, 198] width 22 height 20
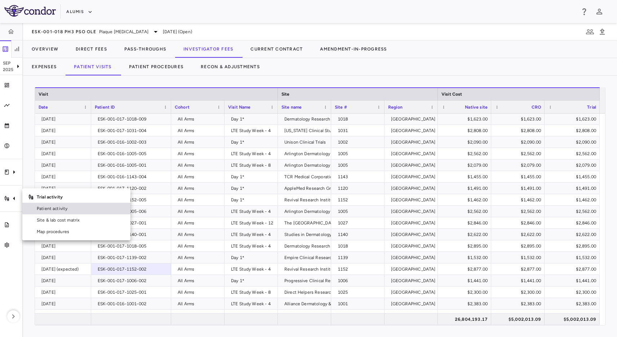
click at [63, 204] on link "Patient activity" at bounding box center [76, 209] width 108 height 12
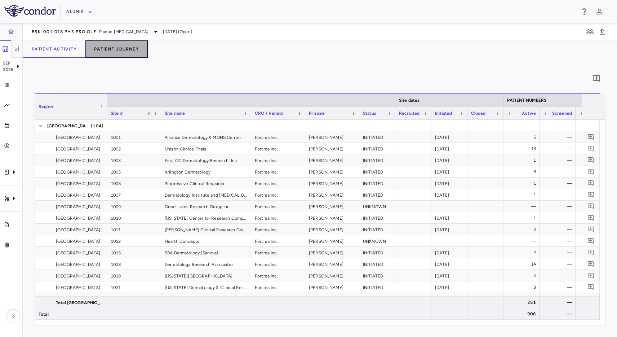
click at [102, 43] on button "Patient Journey" at bounding box center [116, 48] width 62 height 17
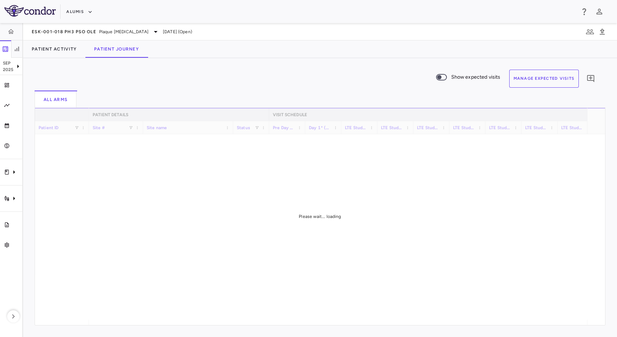
click at [534, 74] on button "Manage Expected Visits" at bounding box center [544, 79] width 70 height 18
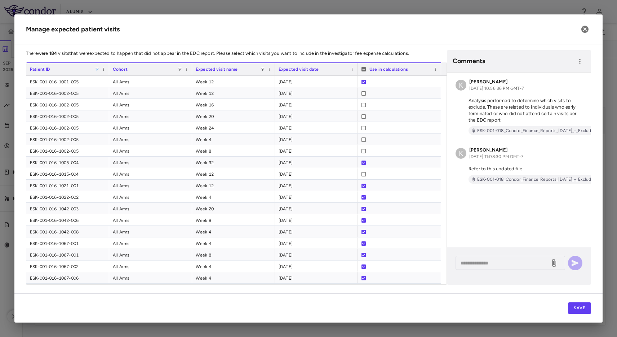
click at [97, 67] on span at bounding box center [97, 69] width 4 height 4
type input "**********"
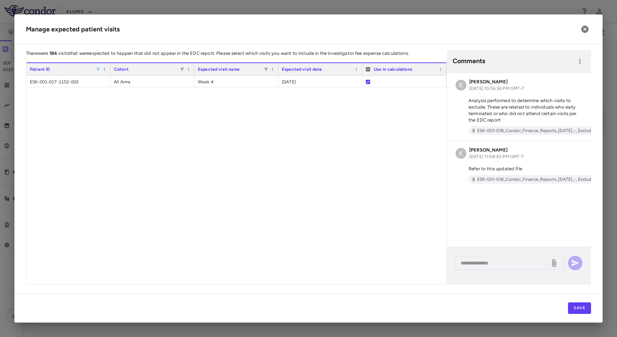
click at [226, 175] on div "ESK-001-017-1152-002 All Arms Week 4 2025-04-01" at bounding box center [236, 180] width 420 height 208
click at [590, 30] on button "button" at bounding box center [585, 29] width 12 height 12
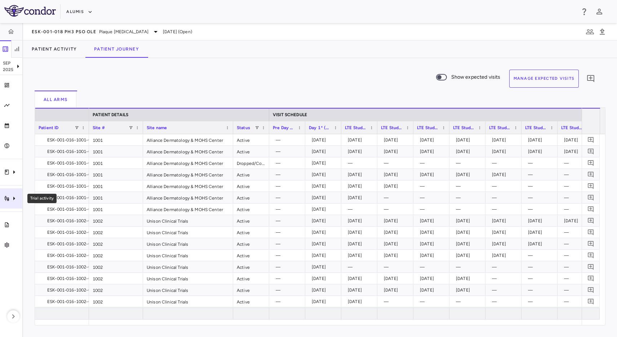
click at [10, 200] on icon "Trial activity" at bounding box center [14, 198] width 9 height 9
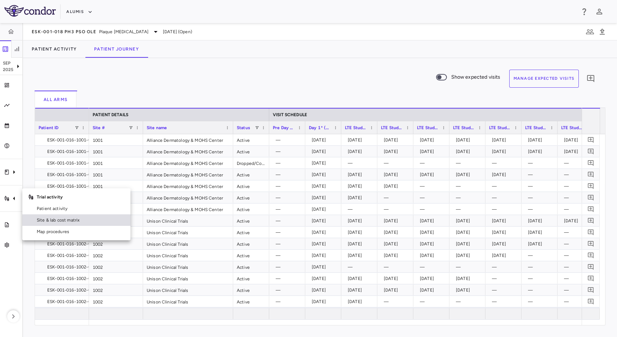
click at [62, 221] on span "Site & lab cost matrix" at bounding box center [81, 220] width 88 height 6
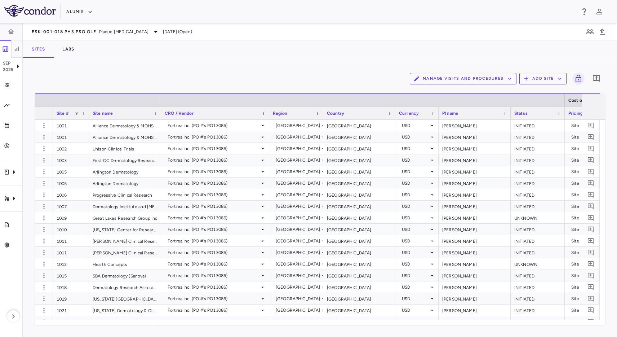
click at [75, 114] on span at bounding box center [77, 113] width 4 height 4
type input "****"
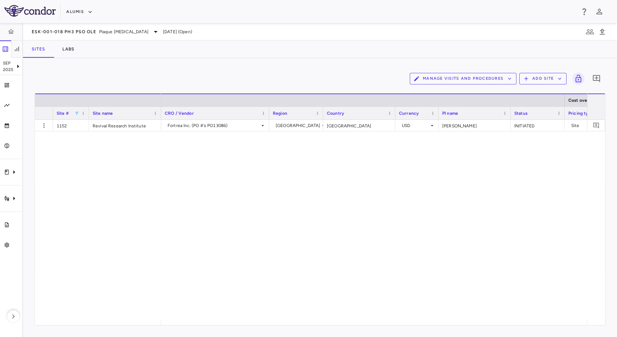
click at [299, 56] on div "Sites Labs" at bounding box center [320, 48] width 594 height 17
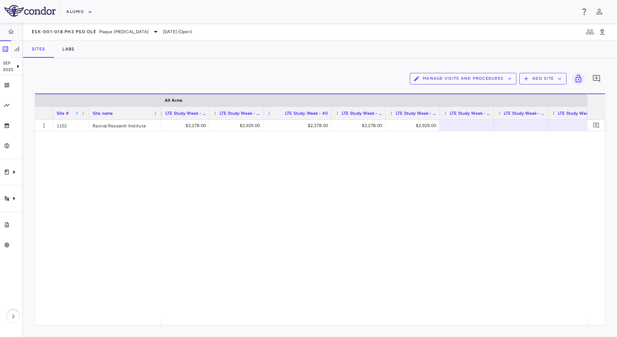
drag, startPoint x: 316, startPoint y: 113, endPoint x: 329, endPoint y: 121, distance: 15.2
click at [329, 121] on div "Site # Site name All Arms LTE Study Week - 24" at bounding box center [320, 208] width 570 height 231
click at [208, 115] on div at bounding box center [209, 113] width 3 height 13
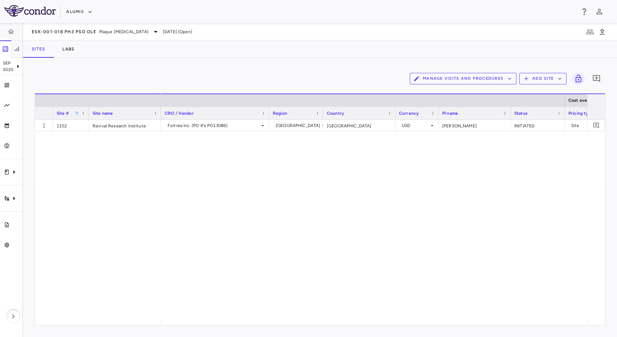
click at [229, 133] on div "Fortrea Inc. (PO #'s PO13086) [GEOGRAPHIC_DATA] [GEOGRAPHIC_DATA] USD [PERSON_N…" at bounding box center [374, 220] width 426 height 200
click at [232, 128] on div "Fortrea Inc. (PO #'s PO13086)" at bounding box center [214, 126] width 92 height 12
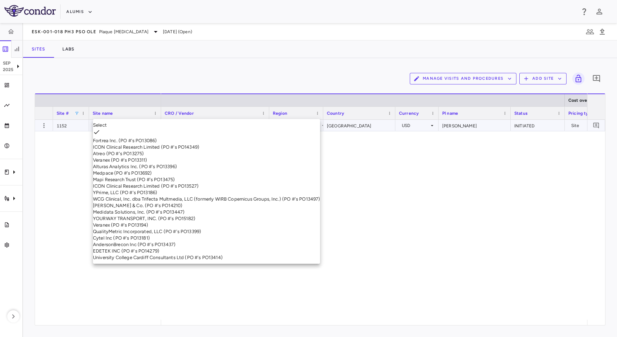
click at [264, 58] on div at bounding box center [308, 168] width 617 height 337
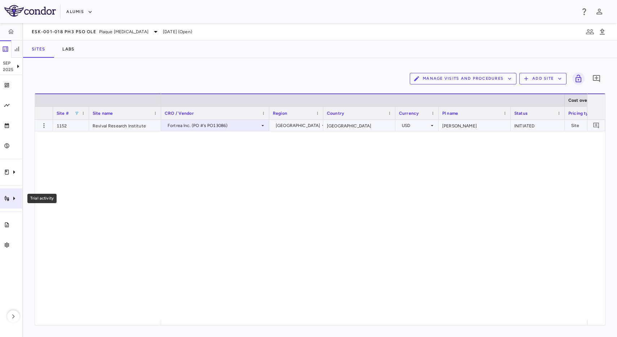
click at [10, 197] on icon "Trial activity" at bounding box center [14, 198] width 9 height 9
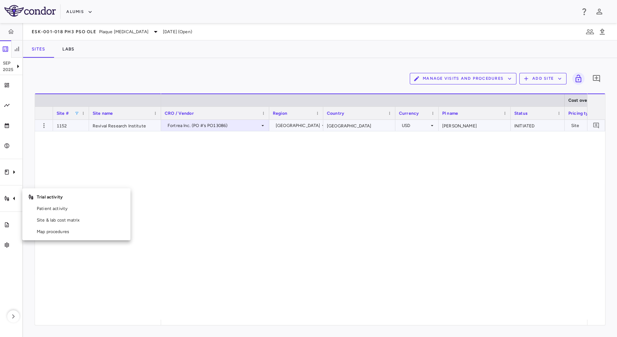
click at [17, 177] on div at bounding box center [308, 168] width 617 height 337
click at [13, 171] on icon "Clinical expenses" at bounding box center [14, 172] width 9 height 9
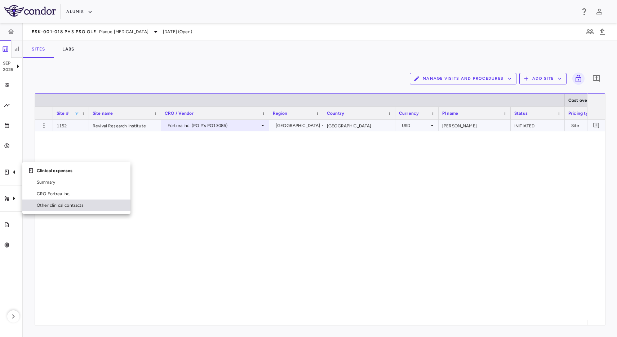
click at [30, 204] on link "Other clinical contracts" at bounding box center [76, 205] width 108 height 12
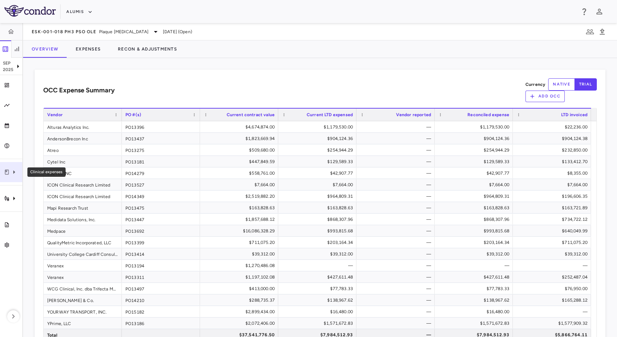
click at [4, 173] on icon "Clinical expenses" at bounding box center [7, 172] width 6 height 6
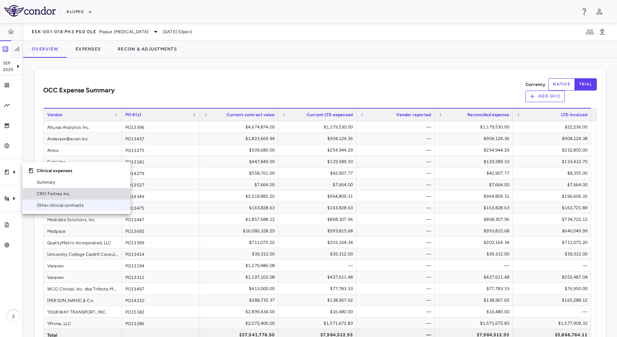
click at [75, 193] on span "CRO Fortrea Inc." at bounding box center [81, 193] width 88 height 6
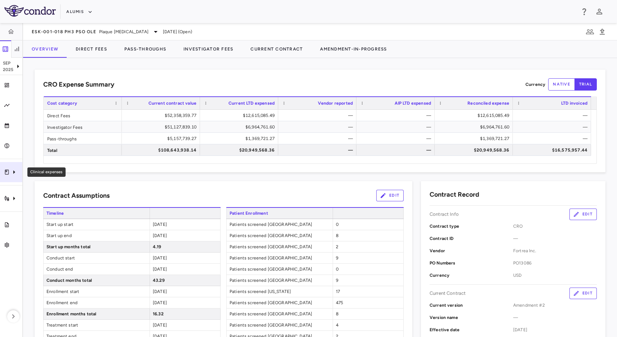
click at [10, 174] on icon "Clinical expenses" at bounding box center [14, 172] width 9 height 9
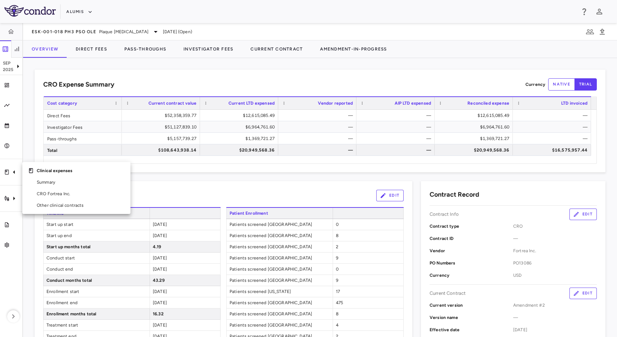
click at [221, 190] on div at bounding box center [308, 168] width 617 height 337
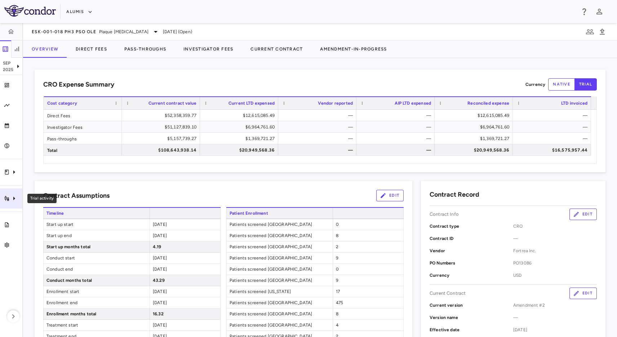
click at [5, 202] on div "Trial activity" at bounding box center [11, 198] width 22 height 20
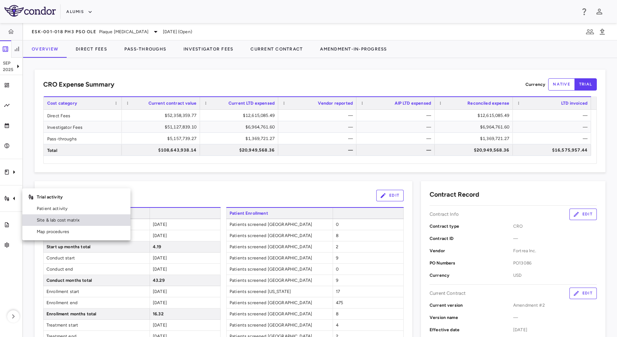
click at [43, 218] on span "Site & lab cost matrix" at bounding box center [81, 220] width 88 height 6
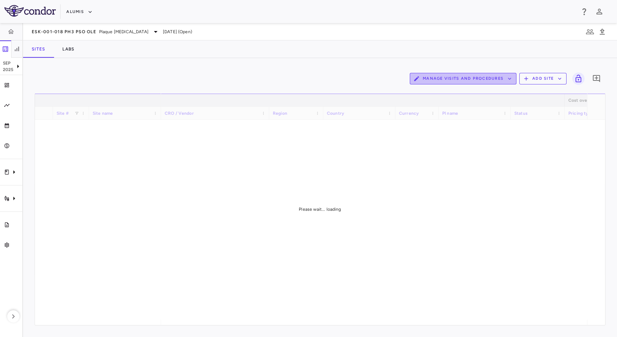
click at [514, 75] on button "Manage Visits and Procedures" at bounding box center [463, 79] width 107 height 12
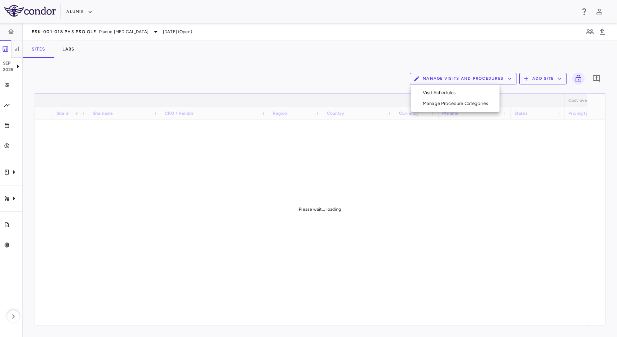
click at [475, 91] on li "Visit Schedules" at bounding box center [455, 92] width 77 height 11
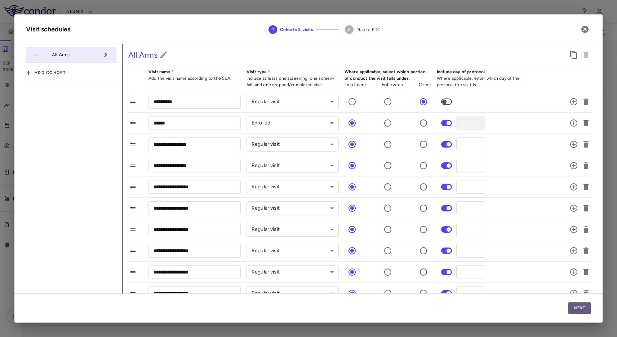
click at [578, 309] on button "Next" at bounding box center [579, 308] width 23 height 12
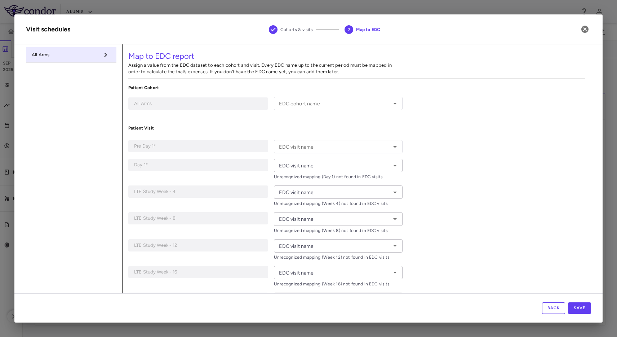
type input "**********"
type input "*****"
type input "******"
type input "*******"
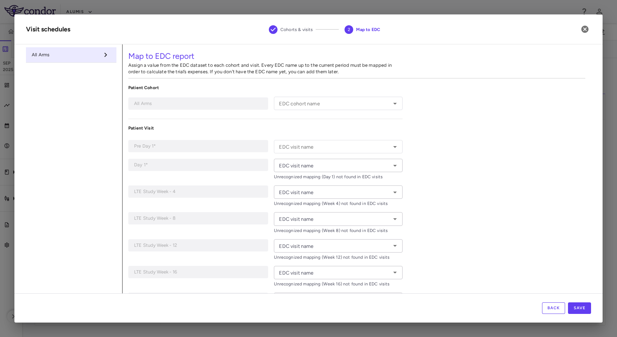
type input "*******"
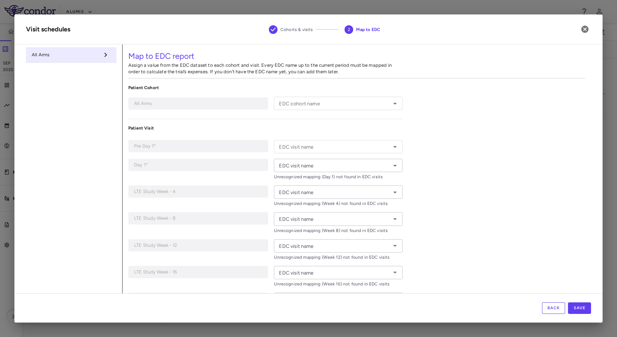
type input "*******"
type input "**********"
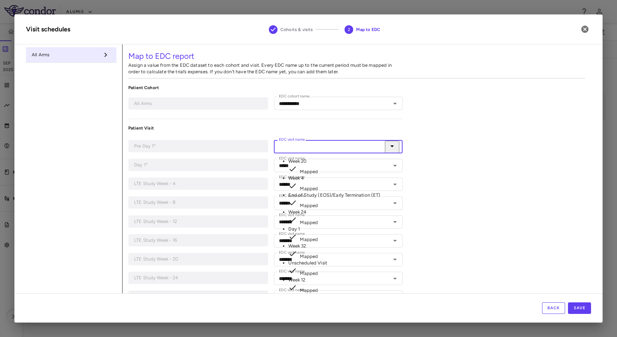
click at [291, 143] on div "EDC visit name EDC visit name" at bounding box center [338, 146] width 128 height 13
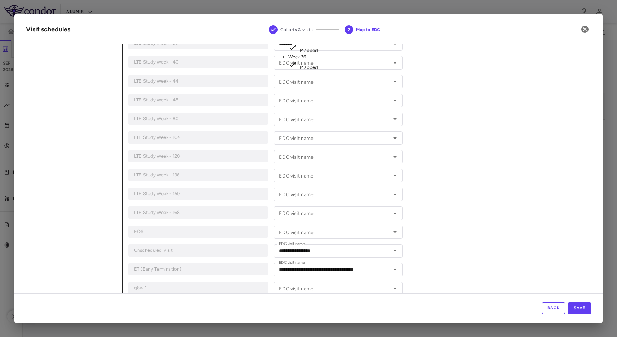
scroll to position [454, 0]
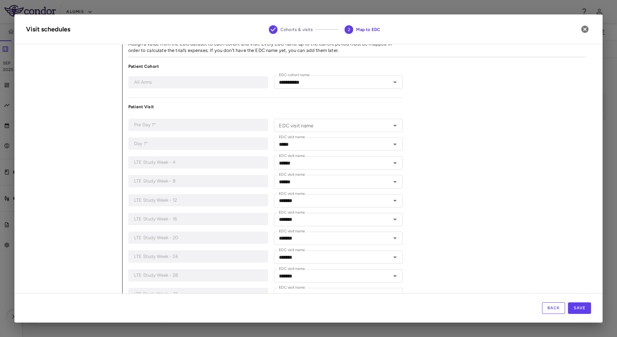
scroll to position [0, 0]
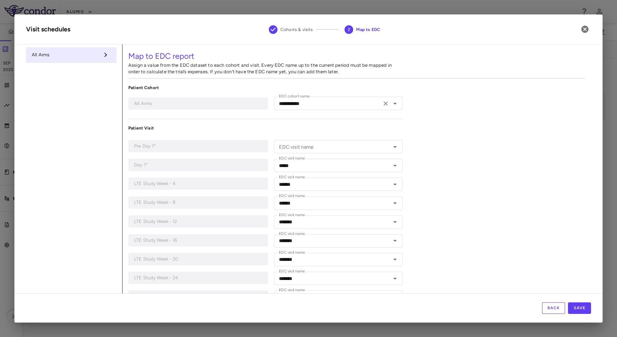
click at [295, 98] on label "EDC cohort name" at bounding box center [294, 96] width 31 height 6
click at [295, 99] on input "**********" at bounding box center [327, 103] width 103 height 9
click at [391, 103] on icon "Open" at bounding box center [395, 103] width 9 height 9
click at [585, 29] on icon "button" at bounding box center [585, 29] width 9 height 9
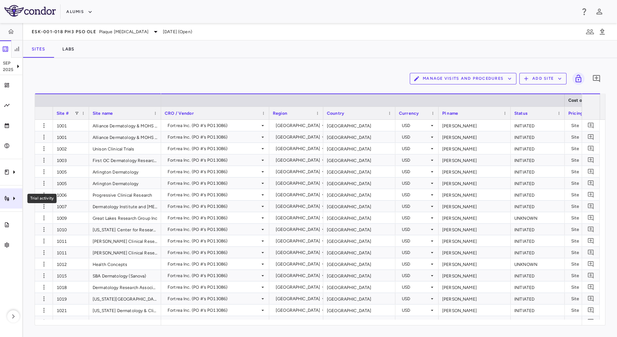
click at [1, 194] on div "Trial activity" at bounding box center [11, 198] width 22 height 20
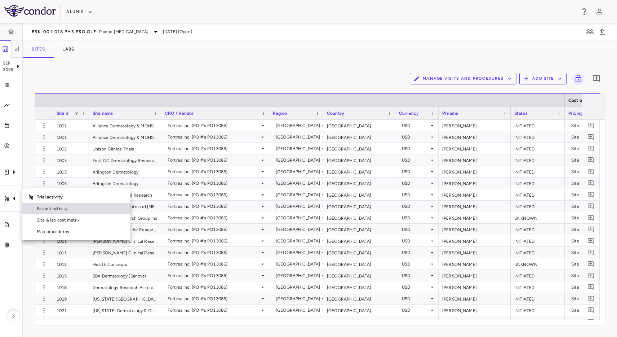
click at [61, 209] on span "Patient activity" at bounding box center [81, 208] width 88 height 6
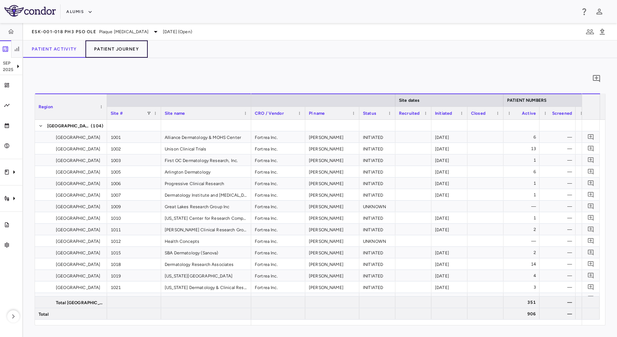
click at [112, 53] on button "Patient Journey" at bounding box center [116, 48] width 62 height 17
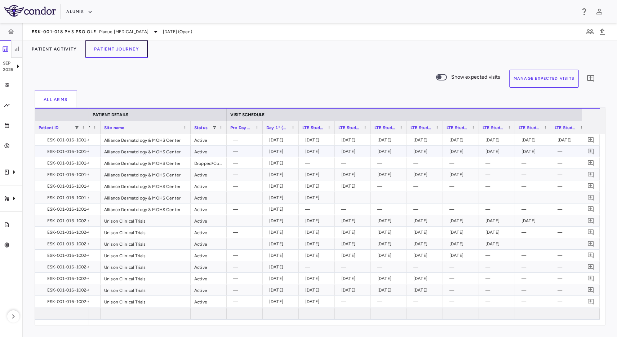
scroll to position [0, 141]
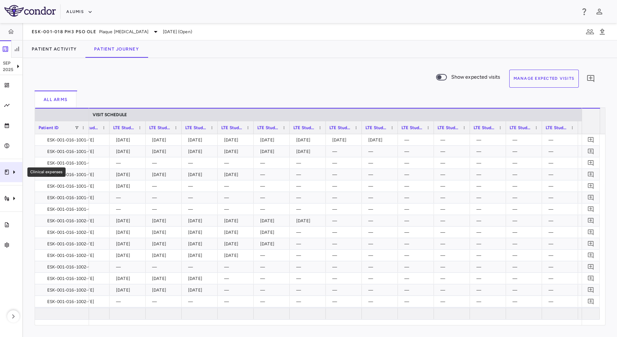
click at [17, 168] on icon "Clinical expenses" at bounding box center [14, 172] width 9 height 9
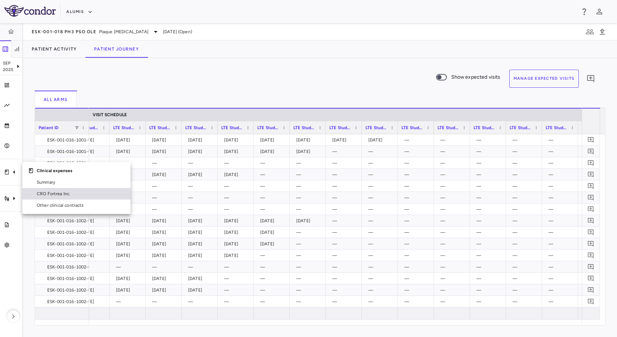
click at [50, 193] on span "CRO Fortrea Inc." at bounding box center [81, 193] width 88 height 6
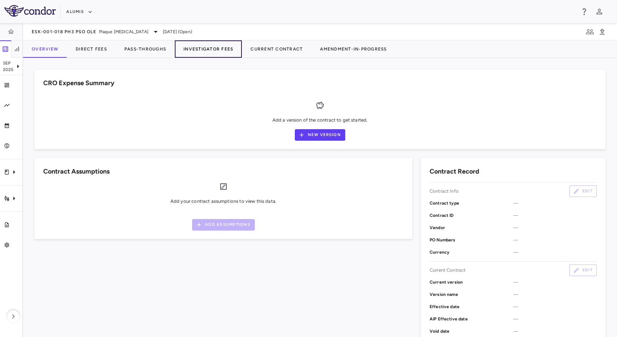
click at [206, 46] on button "Investigator Fees" at bounding box center [208, 48] width 67 height 17
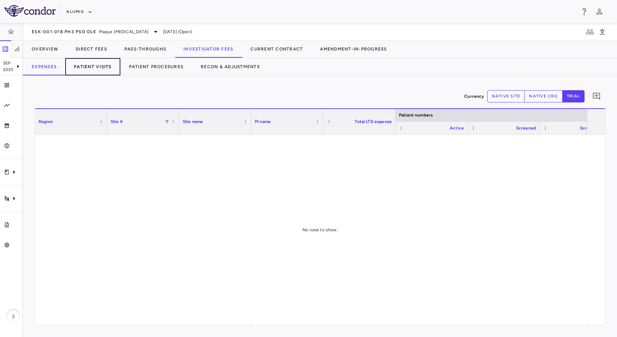
click at [89, 63] on button "Patient Visits" at bounding box center [92, 66] width 55 height 17
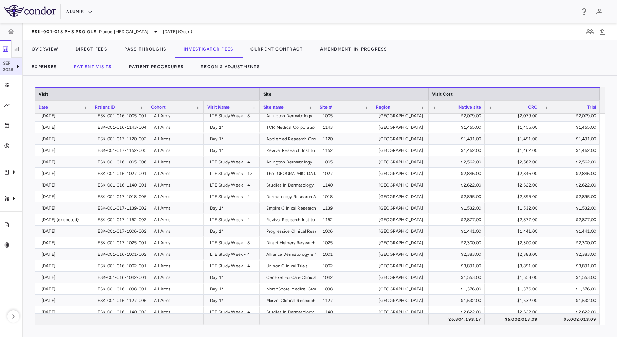
click at [17, 69] on icon at bounding box center [18, 66] width 9 height 9
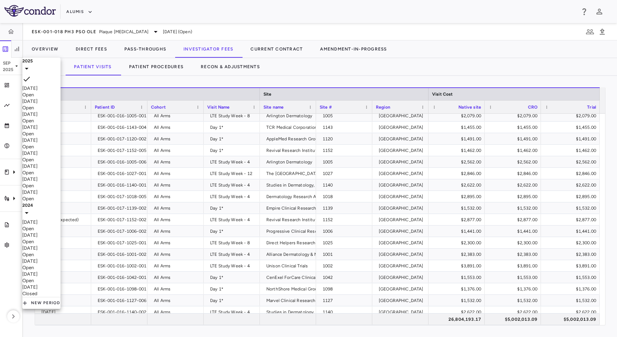
click at [336, 79] on div at bounding box center [308, 168] width 617 height 337
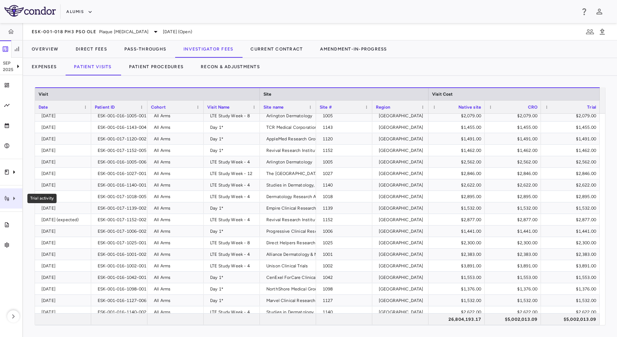
click at [12, 201] on icon "Trial activity" at bounding box center [14, 198] width 9 height 9
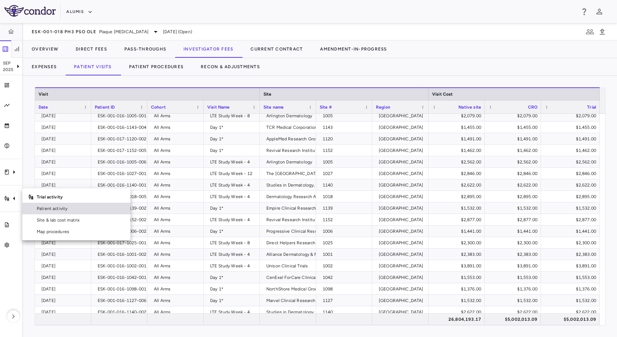
click at [56, 207] on span "Patient activity" at bounding box center [81, 208] width 88 height 6
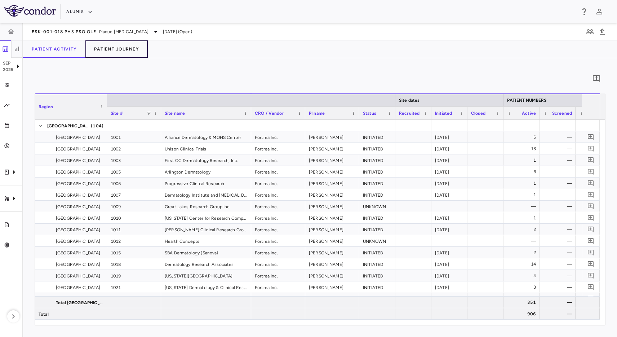
click at [133, 52] on button "Patient Journey" at bounding box center [116, 48] width 62 height 17
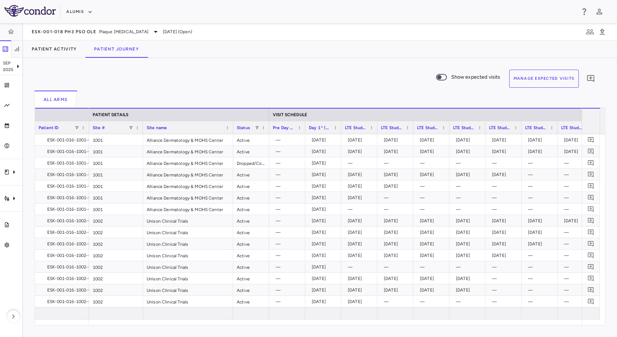
click at [556, 81] on button "Manage Expected Visits" at bounding box center [544, 79] width 70 height 18
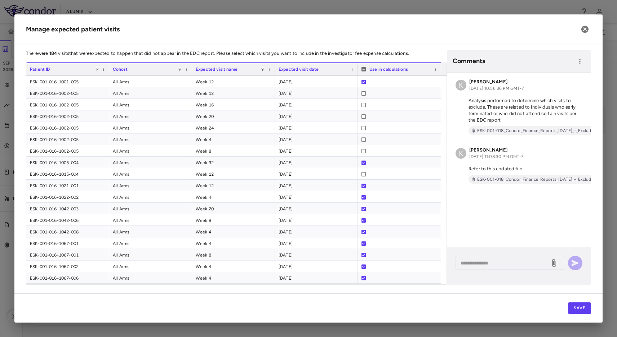
drag, startPoint x: 240, startPoint y: 31, endPoint x: 228, endPoint y: 37, distance: 13.9
click at [240, 31] on h2 "Manage expected patient visits" at bounding box center [308, 29] width 588 height 30
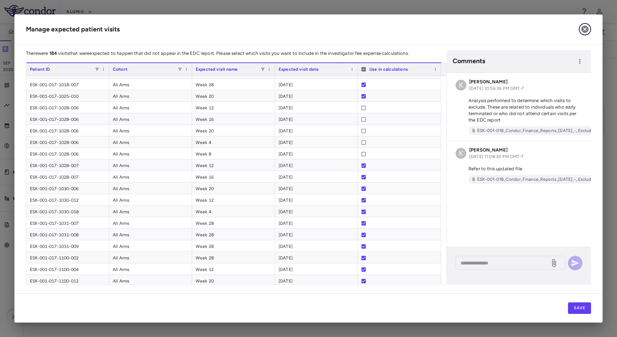
click at [584, 28] on icon "button" at bounding box center [585, 29] width 9 height 9
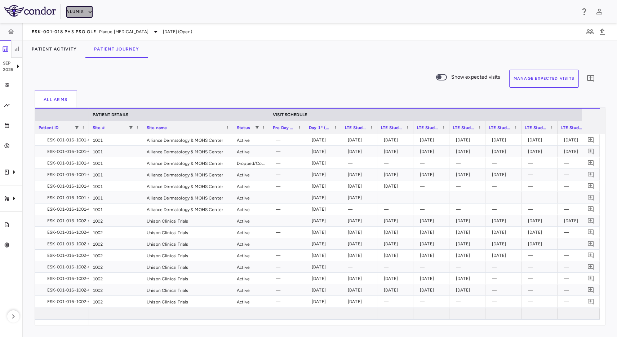
click at [78, 14] on button "Alumis" at bounding box center [79, 12] width 26 height 12
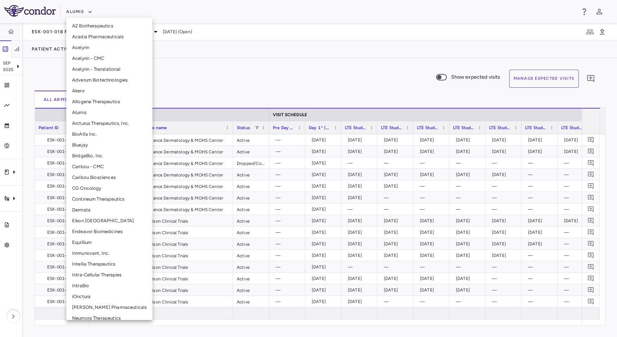
click at [90, 265] on li "Intellia Therapeutics" at bounding box center [109, 264] width 86 height 11
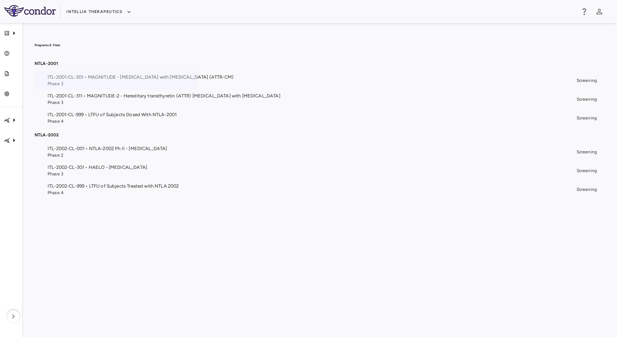
click at [308, 80] on span "ITL-2001-CL-301 • MAGNITUDE - Transthyretin Amyloidosis with Cardiomyopathy (AT…" at bounding box center [311, 77] width 526 height 6
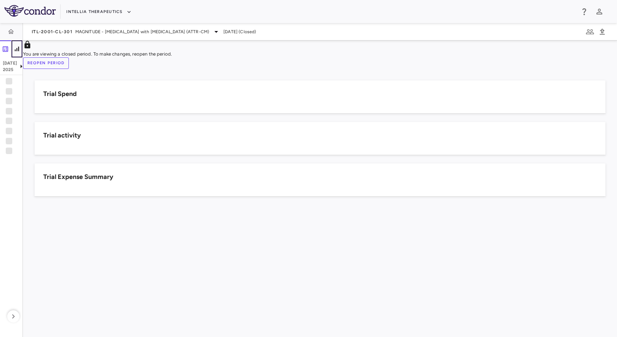
click at [13, 50] on icon "button" at bounding box center [16, 48] width 7 height 7
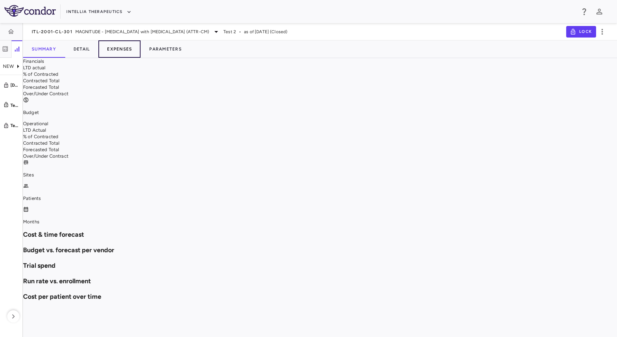
click at [129, 50] on button "Expenses" at bounding box center [119, 48] width 42 height 17
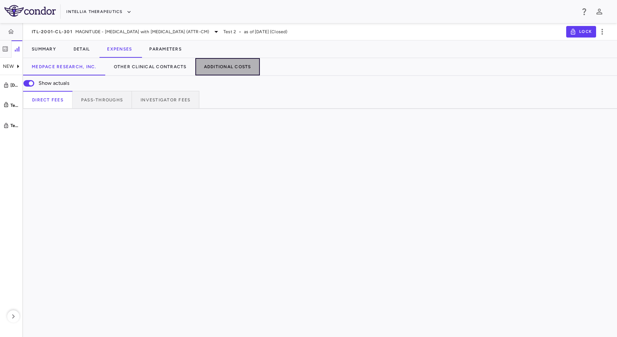
click at [230, 69] on button "Additional Costs" at bounding box center [227, 66] width 65 height 17
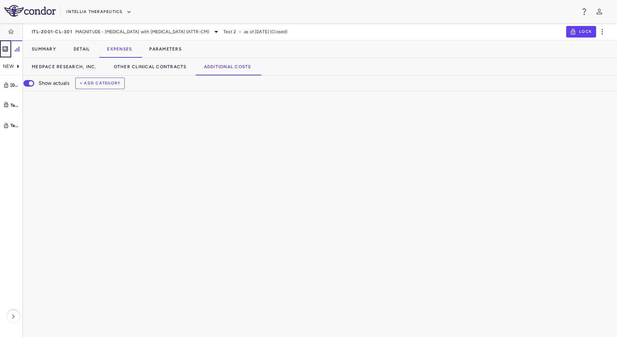
click at [8, 48] on icon "button" at bounding box center [5, 48] width 5 height 5
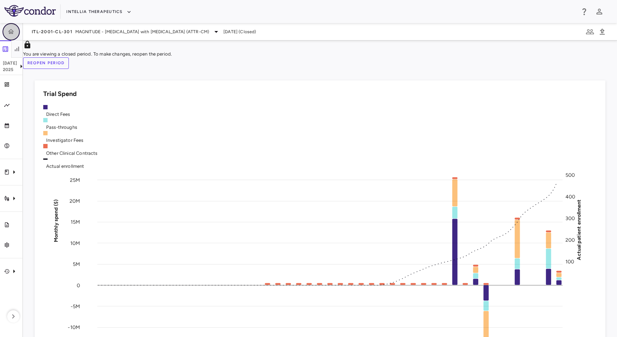
click at [13, 32] on icon "button" at bounding box center [11, 31] width 6 height 5
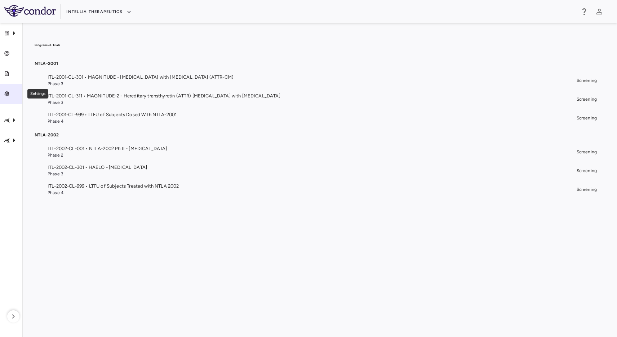
click at [5, 89] on link "Settings" at bounding box center [11, 94] width 22 height 20
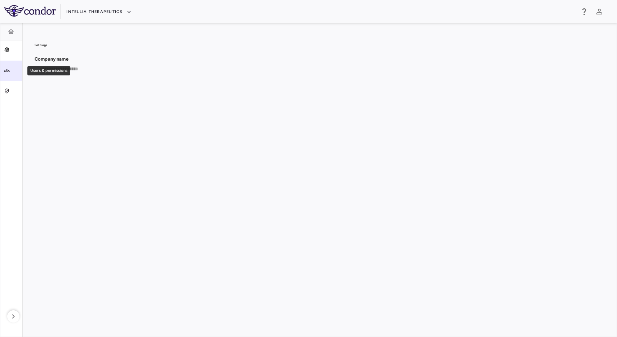
click at [5, 70] on icon "Users & permissions" at bounding box center [7, 71] width 6 height 6
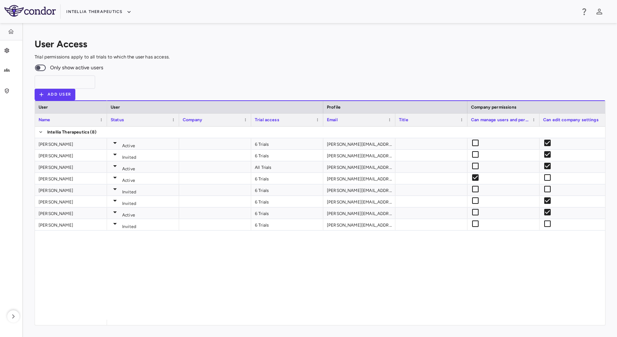
click at [253, 227] on div "Active 6 Trials david.towslee@intelliatx.com Invited 6 Trials gareth.thomas@int…" at bounding box center [356, 223] width 498 height 193
click at [85, 12] on button "Intellia Therapeutics" at bounding box center [98, 12] width 65 height 12
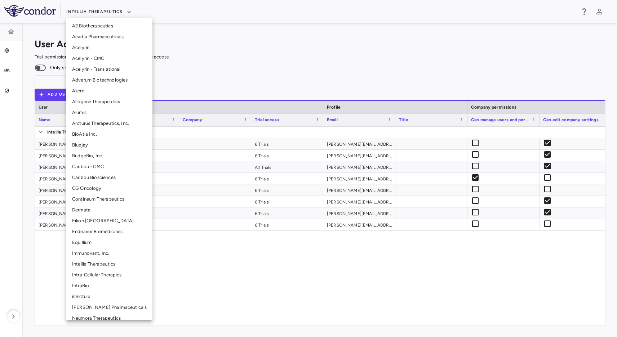
click at [104, 108] on li "Alumis" at bounding box center [109, 112] width 86 height 11
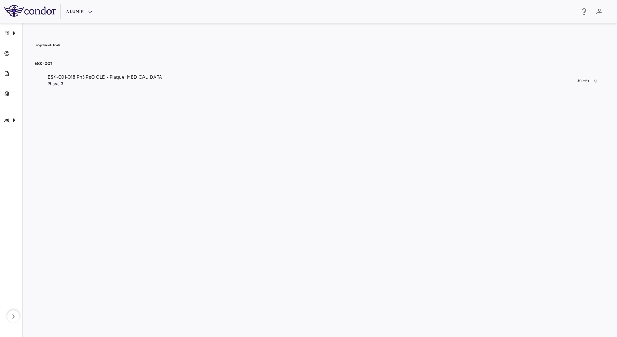
click at [267, 81] on span "Phase 3" at bounding box center [311, 83] width 526 height 6
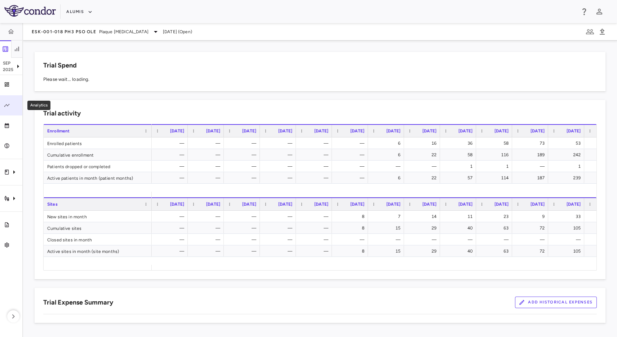
click at [13, 103] on div "Analytics" at bounding box center [14, 105] width 9 height 6
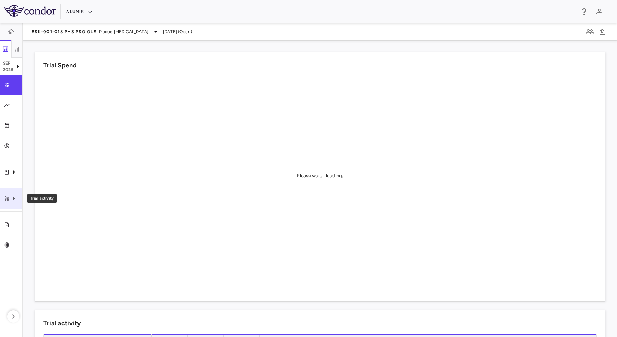
click at [15, 194] on icon "Trial activity" at bounding box center [14, 198] width 9 height 9
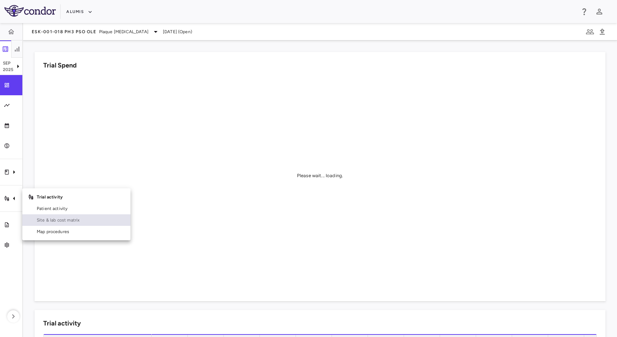
click at [51, 220] on span "Site & lab cost matrix" at bounding box center [81, 220] width 88 height 6
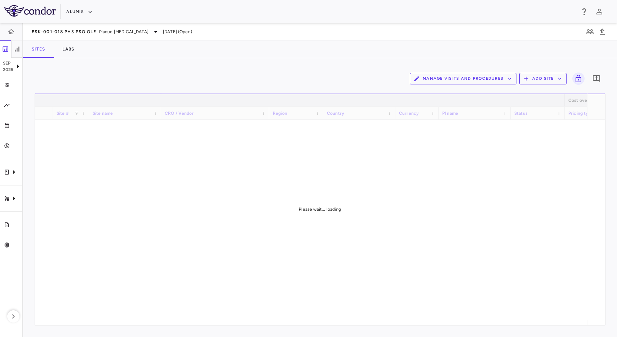
click at [482, 81] on button "Manage Visits and Procedures" at bounding box center [463, 79] width 107 height 12
click at [467, 91] on li "Visit Schedules" at bounding box center [455, 92] width 77 height 11
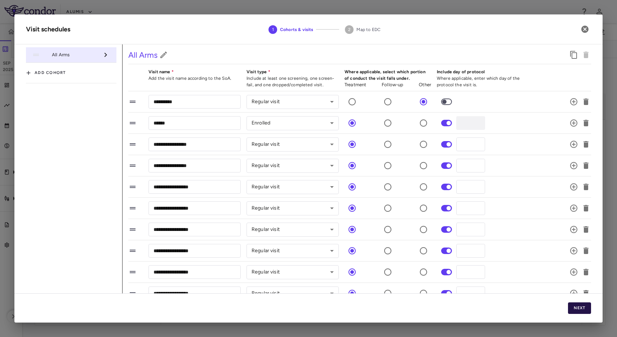
click at [578, 306] on button "Next" at bounding box center [579, 308] width 23 height 12
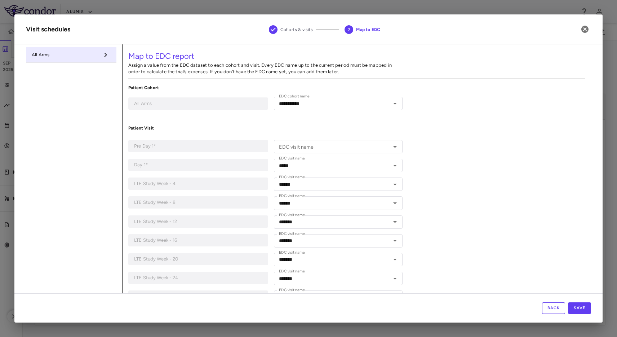
type input "**********"
type input "*****"
type input "******"
type input "*******"
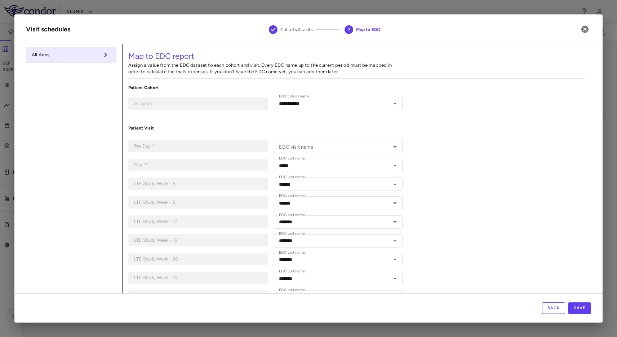
type input "*******"
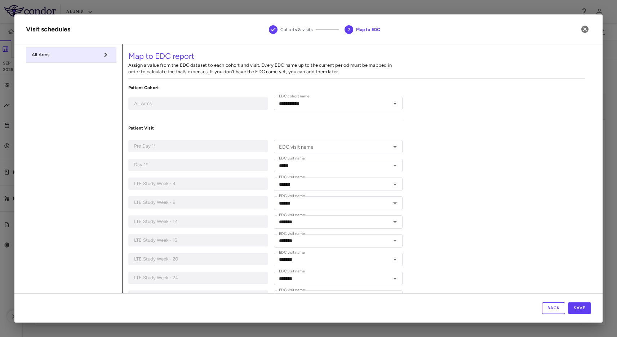
type input "*******"
type input "**********"
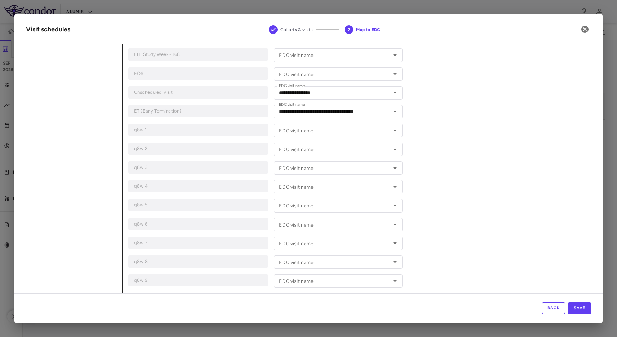
scroll to position [454, 0]
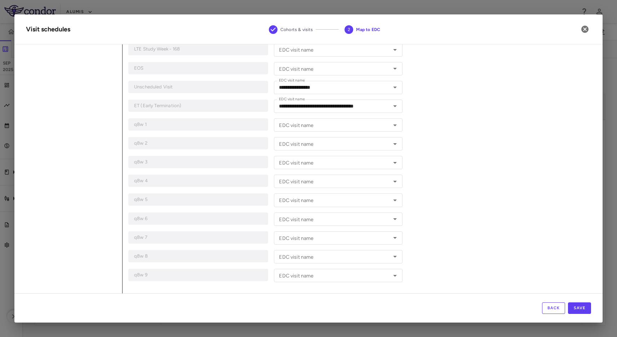
click at [586, 31] on icon "button" at bounding box center [585, 29] width 7 height 7
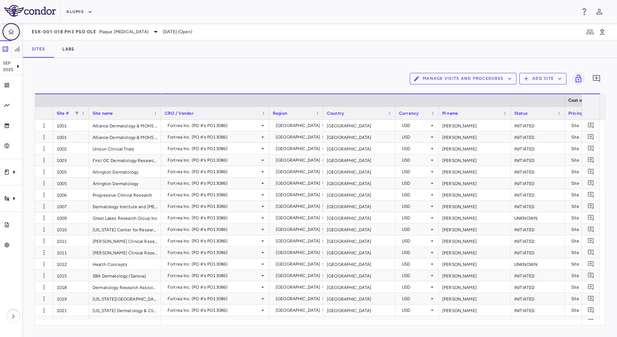
click at [15, 32] on button "button" at bounding box center [11, 31] width 17 height 17
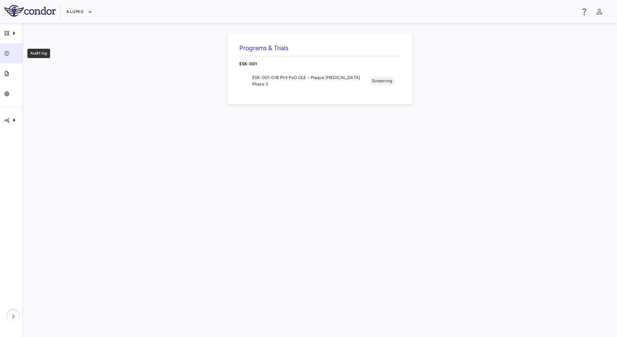
click at [9, 58] on link "Audit log" at bounding box center [11, 53] width 22 height 20
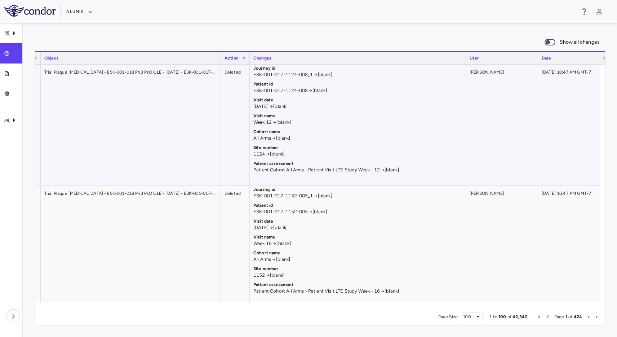
scroll to position [0, 228]
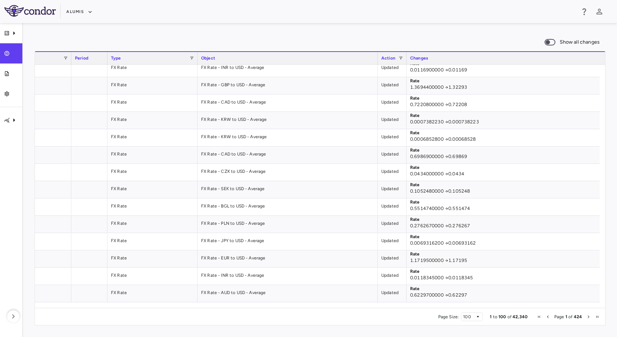
click at [591, 317] on span "Next Page" at bounding box center [589, 316] width 4 height 4
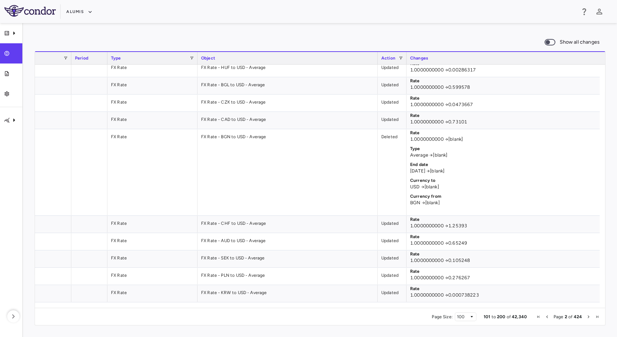
click at [587, 318] on span "Next Page" at bounding box center [589, 316] width 4 height 4
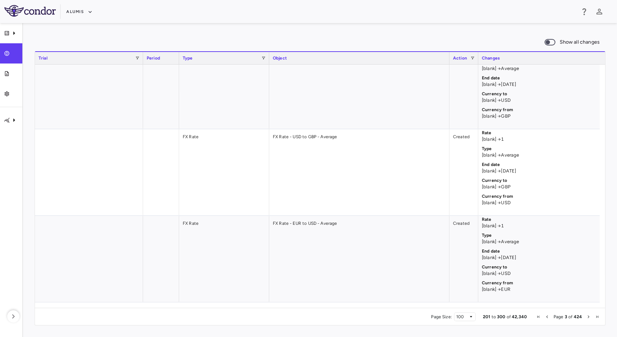
click at [588, 315] on span "Next Page" at bounding box center [589, 316] width 4 height 4
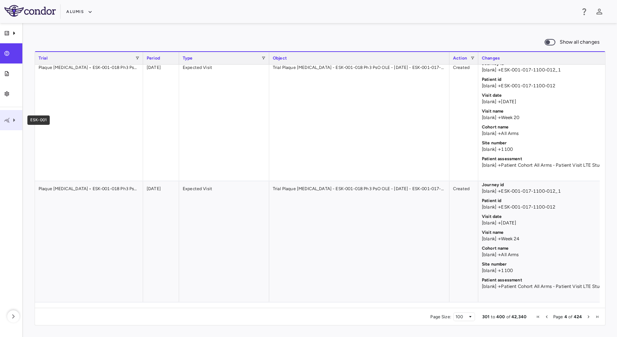
click at [11, 126] on div "ESK-001" at bounding box center [11, 120] width 22 height 20
click at [119, 132] on span "ESK-001-018 Ph3 PsO OLE • Plaque [MEDICAL_DATA]" at bounding box center [81, 130] width 88 height 6
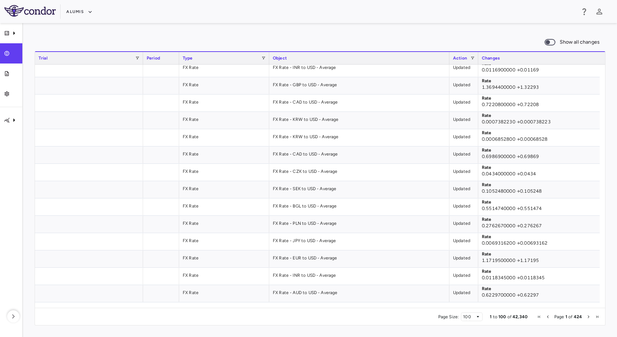
click at [589, 317] on span "Next Page" at bounding box center [589, 316] width 4 height 4
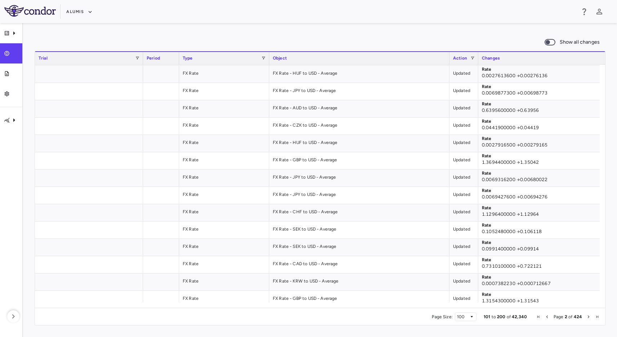
click at [589, 317] on span "Next Page" at bounding box center [589, 316] width 4 height 4
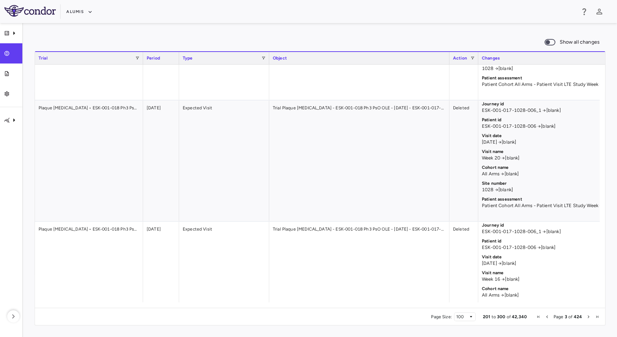
click at [589, 317] on span "Next Page" at bounding box center [589, 316] width 4 height 4
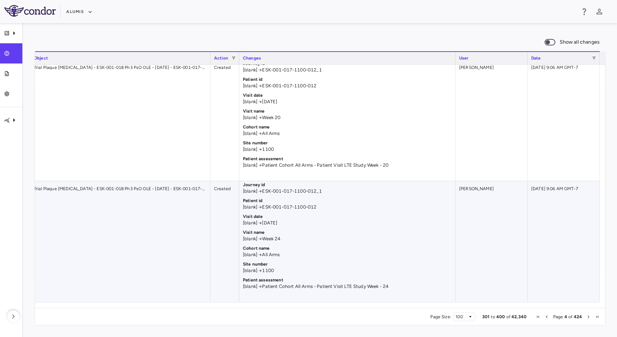
click at [539, 264] on div "10/08/2025 9:06 AM GMT-7" at bounding box center [564, 241] width 72 height 121
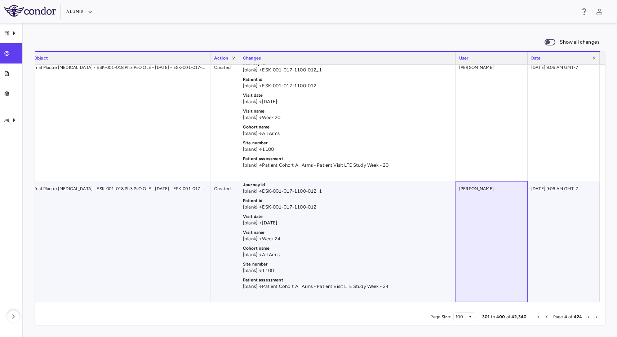
click at [492, 243] on div "Patrick Vogt" at bounding box center [492, 241] width 72 height 121
click at [591, 318] on span "Next Page" at bounding box center [589, 316] width 4 height 4
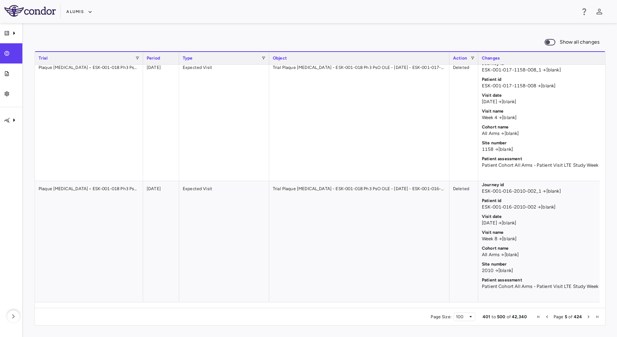
click at [586, 317] on span "Page 5 of 424" at bounding box center [567, 316] width 67 height 5
click at [588, 317] on span "Next Page" at bounding box center [589, 316] width 4 height 4
click at [589, 317] on span "Next Page" at bounding box center [589, 316] width 4 height 4
click at [83, 12] on button "Alumis" at bounding box center [79, 12] width 26 height 12
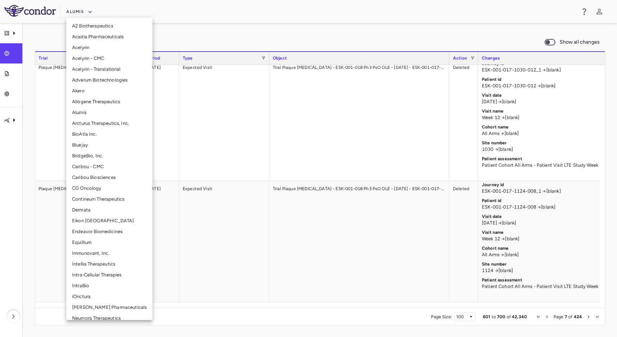
click at [215, 237] on div at bounding box center [308, 168] width 617 height 337
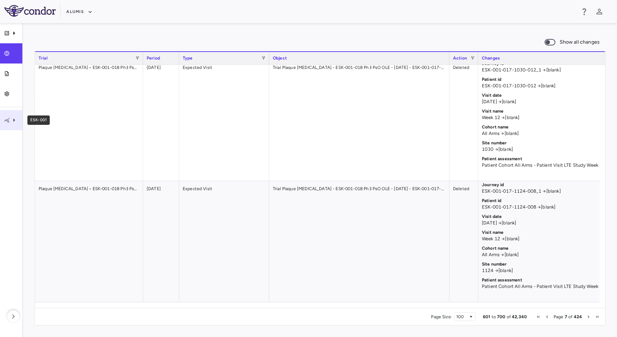
click at [10, 114] on div "ESK-001" at bounding box center [11, 120] width 22 height 20
click at [64, 133] on div "ESK-001-018 Ph3 PsO OLE • Plaque [MEDICAL_DATA]" at bounding box center [76, 130] width 108 height 12
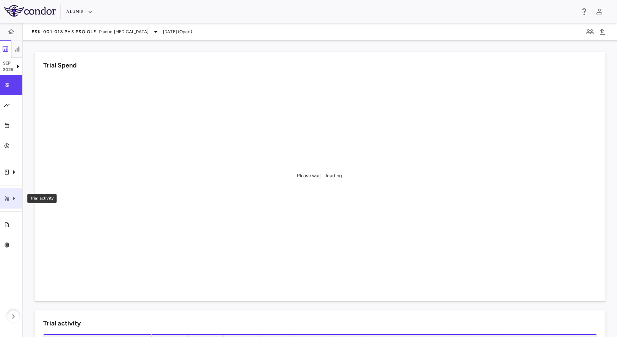
click at [11, 201] on icon "Trial activity" at bounding box center [14, 198] width 9 height 9
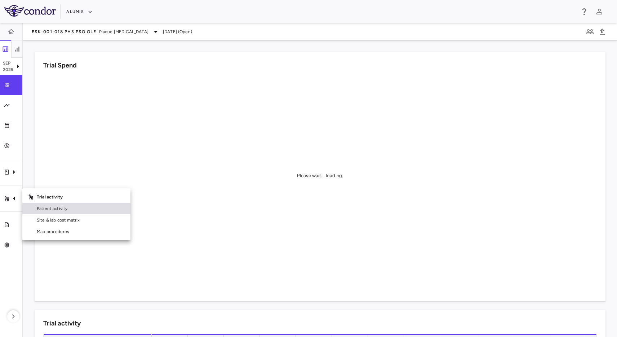
click at [44, 209] on span "Patient activity" at bounding box center [81, 208] width 88 height 6
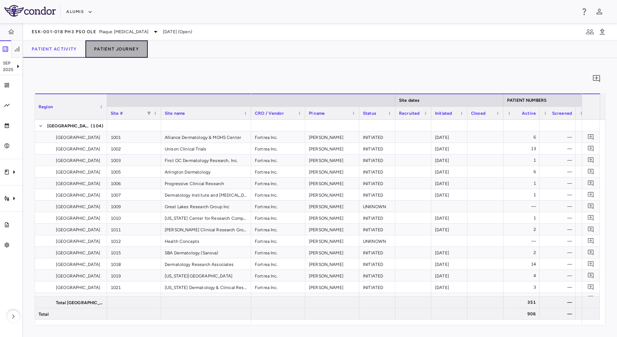
click at [99, 49] on button "Patient Journey" at bounding box center [116, 48] width 62 height 17
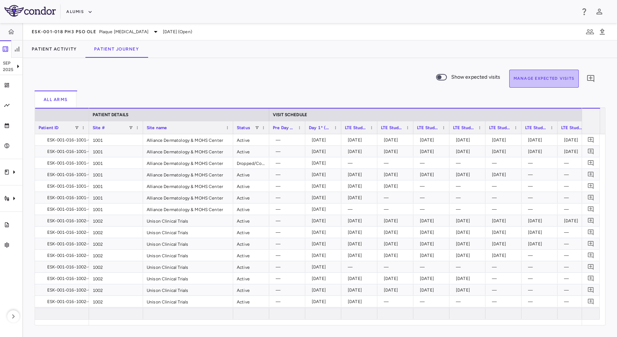
click at [542, 76] on button "Manage Expected Visits" at bounding box center [544, 79] width 70 height 18
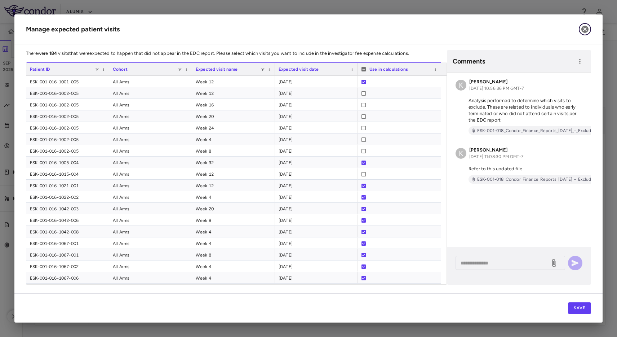
click at [587, 24] on button "button" at bounding box center [585, 29] width 12 height 12
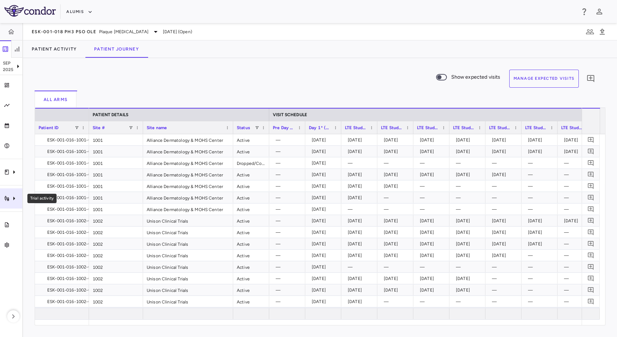
click at [12, 202] on icon "Trial activity" at bounding box center [14, 198] width 9 height 9
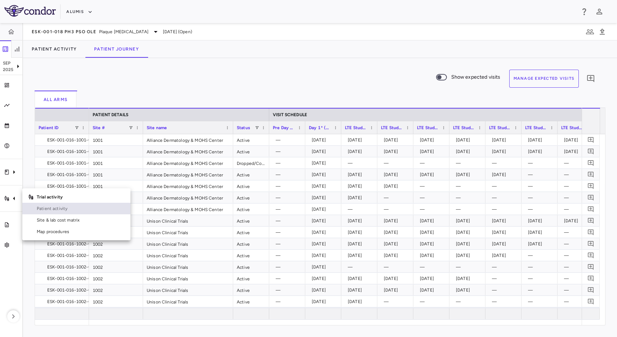
click at [59, 209] on span "Patient activity" at bounding box center [81, 208] width 88 height 6
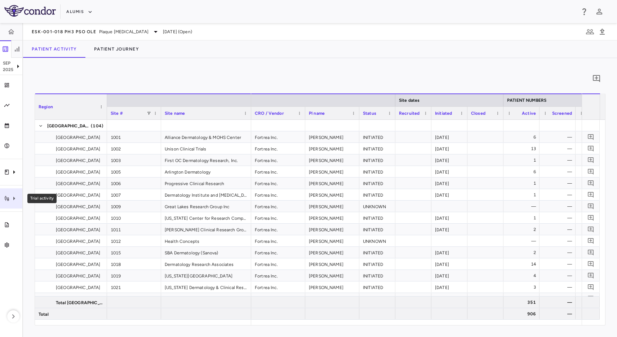
click at [16, 202] on icon "Trial activity" at bounding box center [14, 198] width 9 height 9
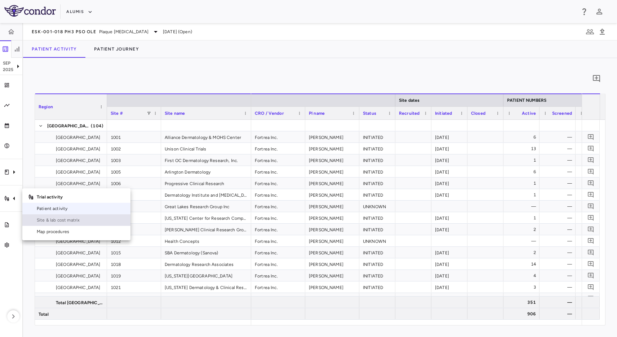
click at [53, 217] on span "Site & lab cost matrix" at bounding box center [81, 220] width 88 height 6
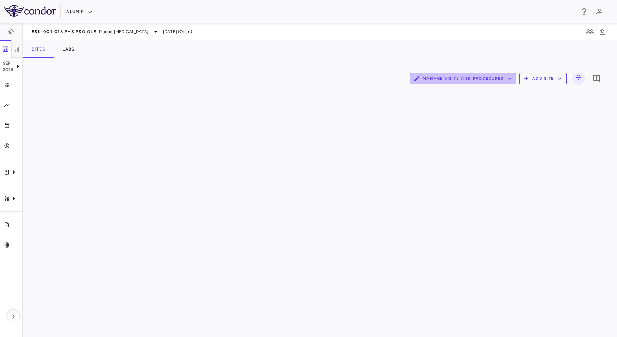
click at [461, 77] on button "Manage Visits and Procedures" at bounding box center [463, 79] width 107 height 12
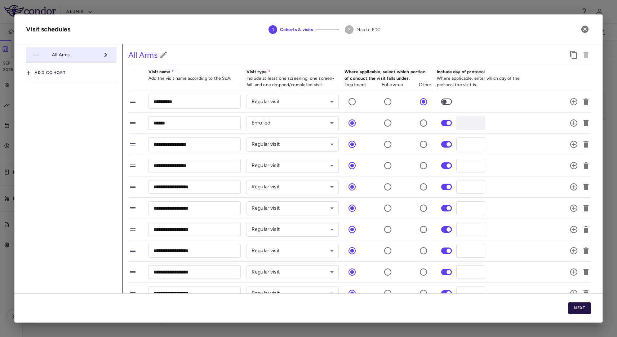
click at [574, 308] on button "Next" at bounding box center [579, 308] width 23 height 12
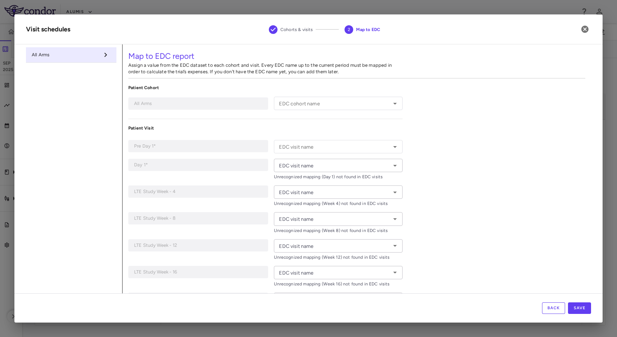
type input "**********"
type input "*****"
type input "******"
type input "*******"
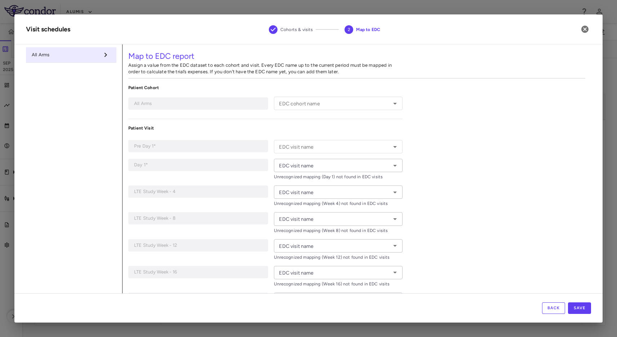
type input "*******"
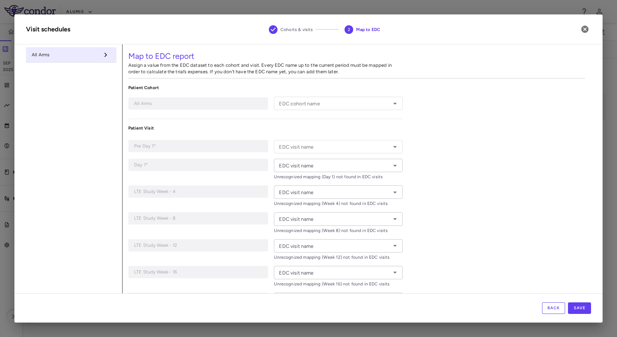
type input "*******"
type input "**********"
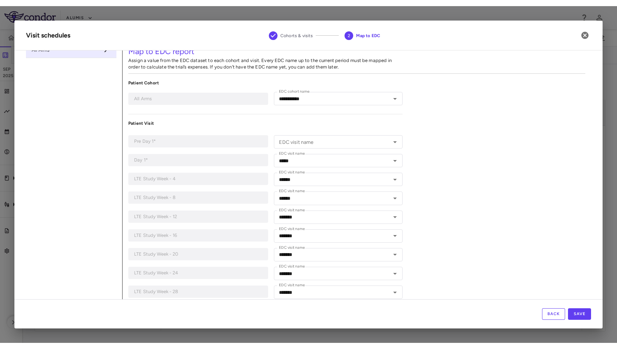
scroll to position [12, 0]
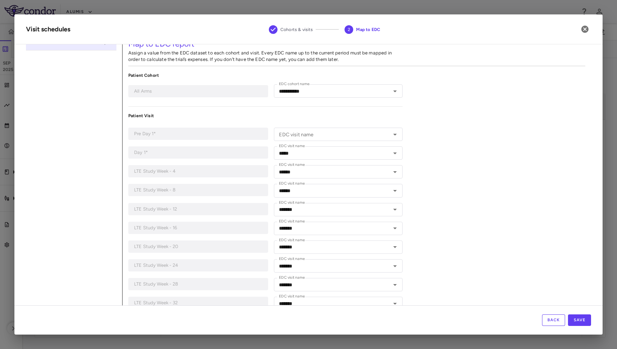
drag, startPoint x: 493, startPoint y: 87, endPoint x: 501, endPoint y: 81, distance: 9.6
click at [581, 31] on icon "button" at bounding box center [585, 29] width 9 height 9
